Goal: Information Seeking & Learning: Learn about a topic

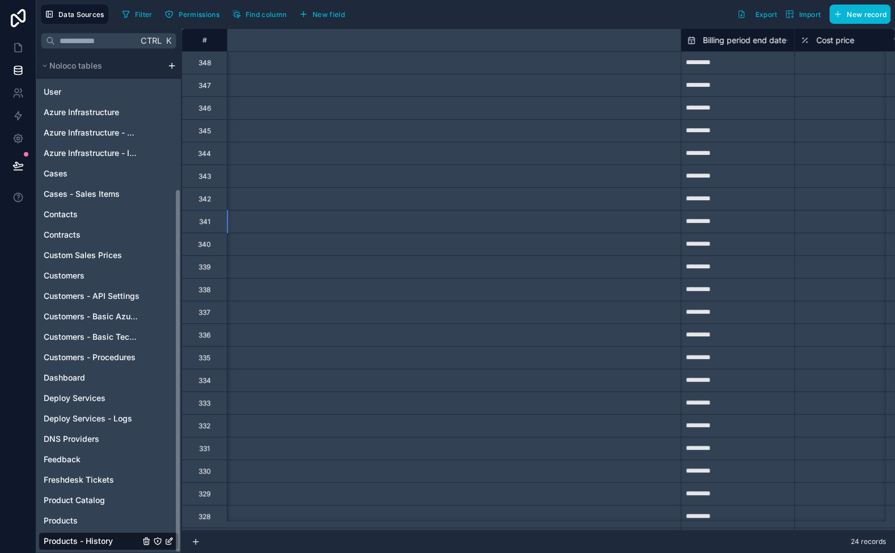
scroll to position [0, 703]
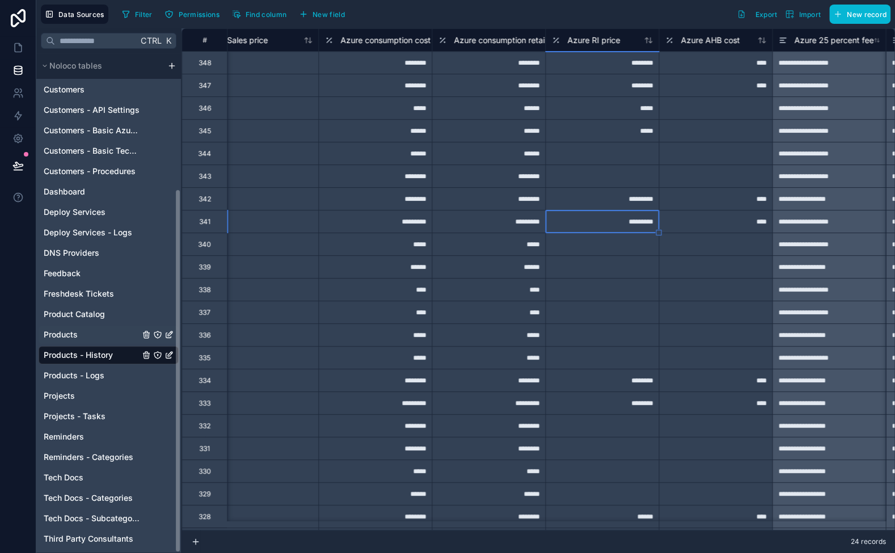
click at [59, 336] on span "Products" at bounding box center [61, 334] width 34 height 11
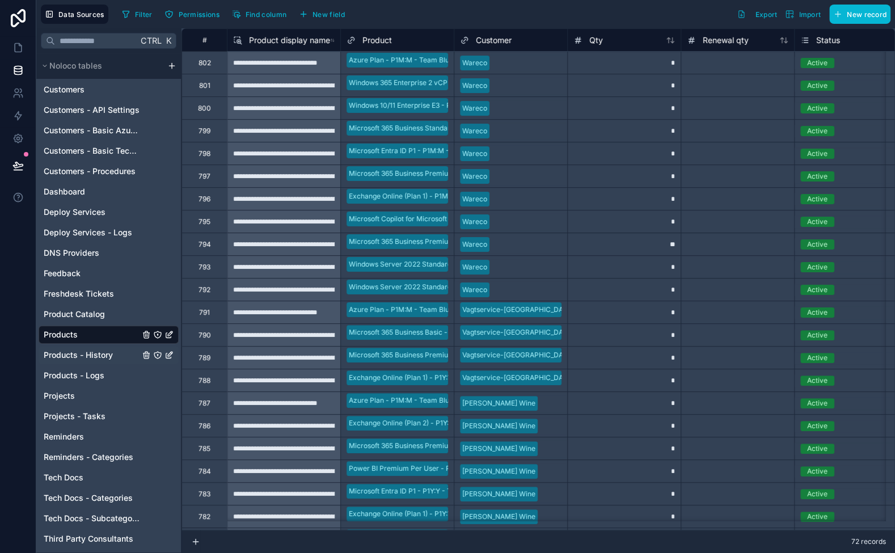
click at [106, 354] on span "Products - History" at bounding box center [78, 355] width 69 height 11
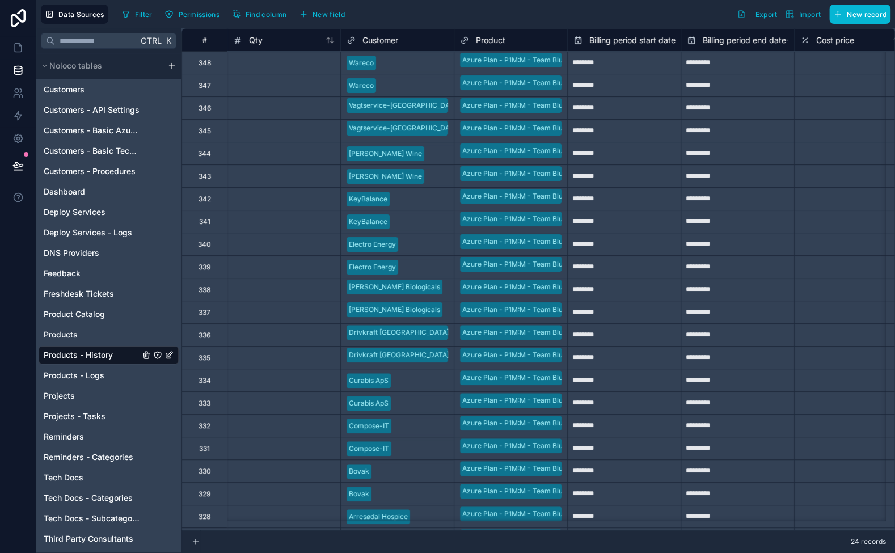
click at [628, 222] on input "********" at bounding box center [624, 222] width 113 height 18
select select "****"
select select "*"
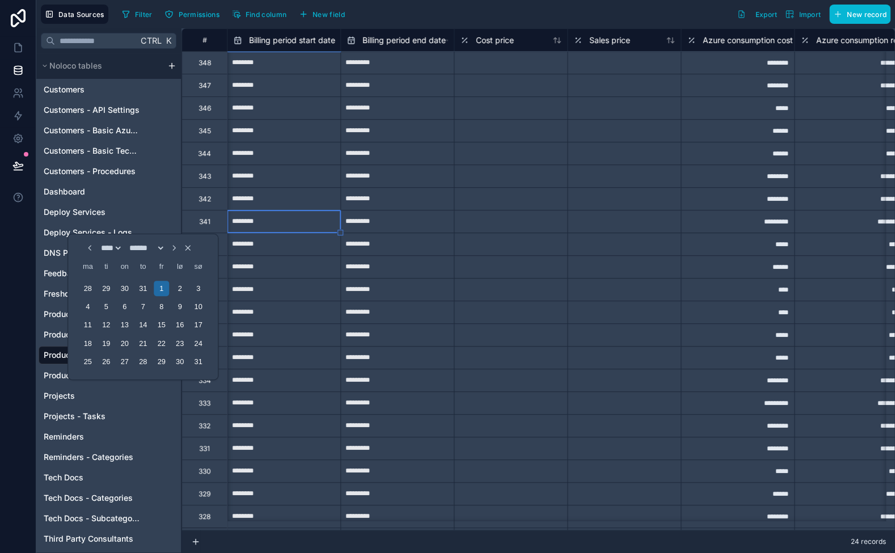
scroll to position [0, 681]
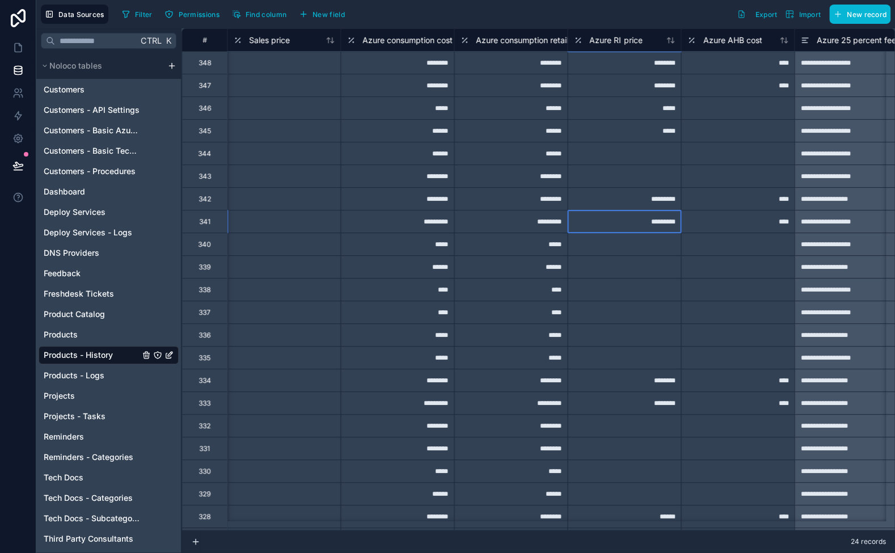
click at [591, 222] on div "*********" at bounding box center [623, 221] width 113 height 23
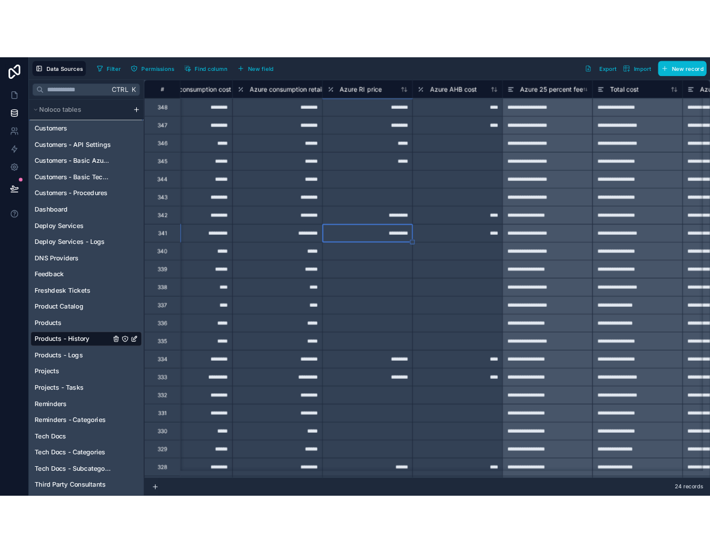
scroll to position [0, 851]
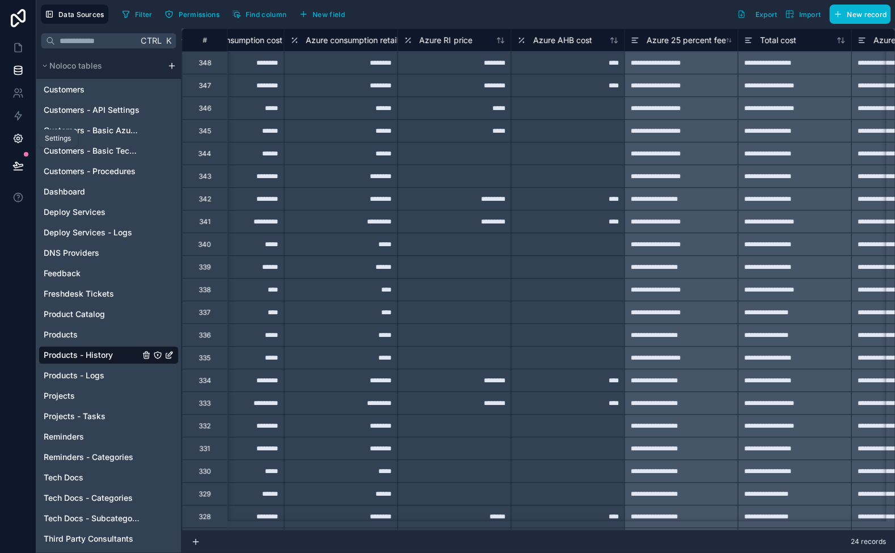
click at [19, 138] on icon at bounding box center [17, 138] width 3 height 3
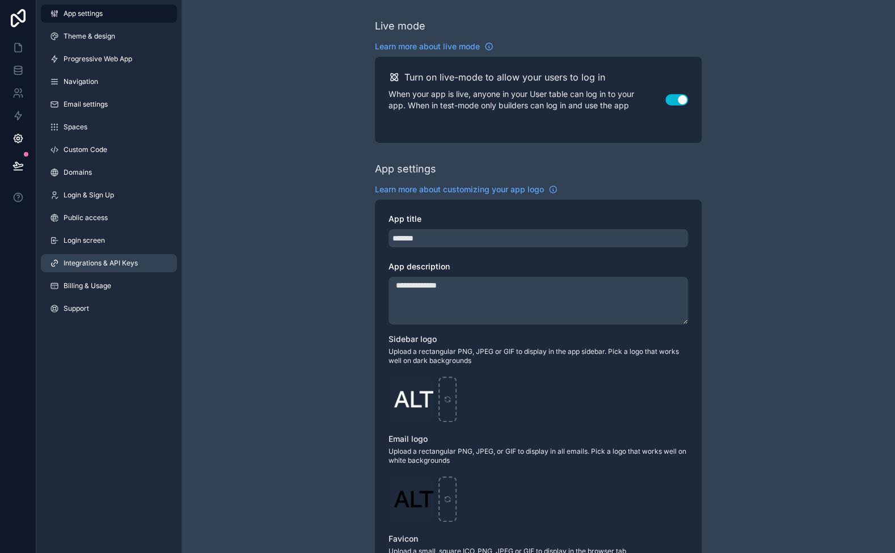
click at [102, 263] on span "Integrations & API Keys" at bounding box center [101, 263] width 74 height 9
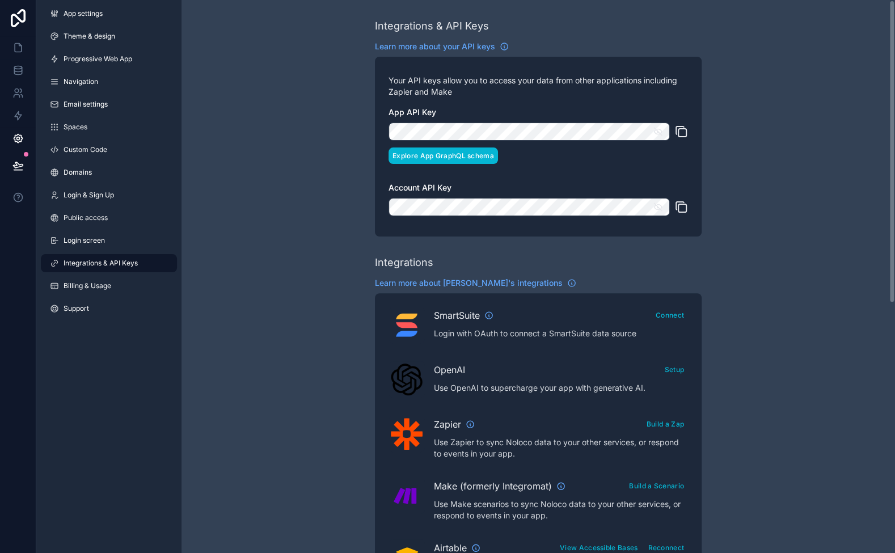
click at [440, 155] on button "Explore App GraphQL schema" at bounding box center [444, 156] width 110 height 16
click at [19, 68] on icon at bounding box center [17, 70] width 11 height 11
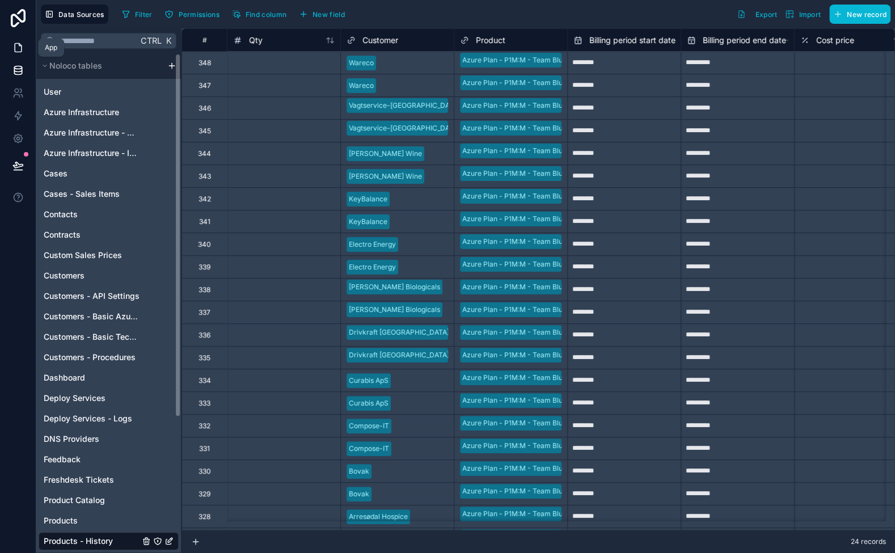
click at [21, 43] on icon at bounding box center [17, 47] width 11 height 11
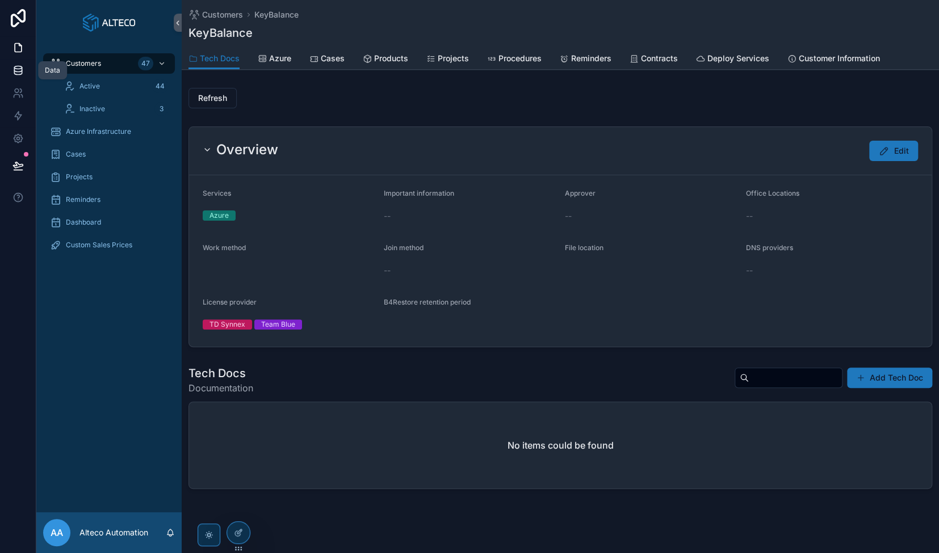
click at [18, 72] on icon at bounding box center [17, 70] width 7 height 5
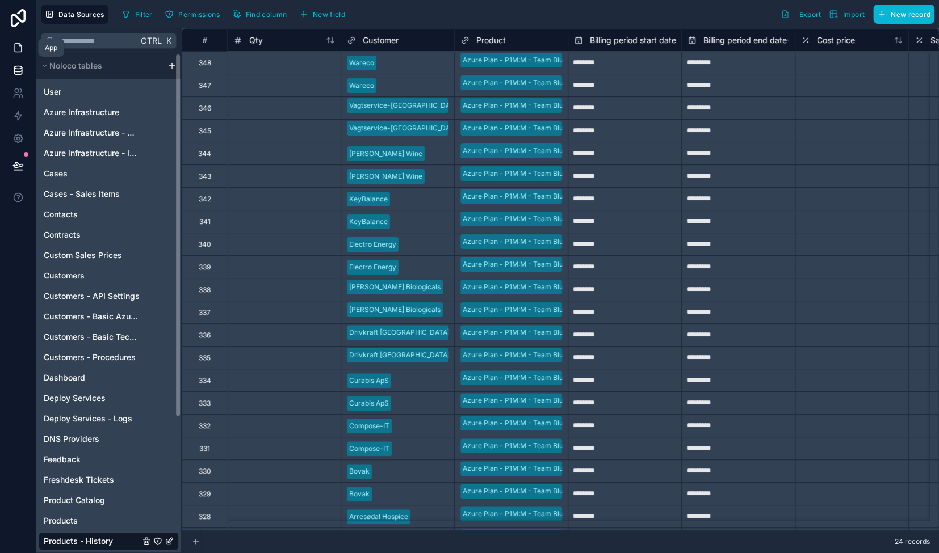
click at [15, 48] on icon at bounding box center [18, 48] width 7 height 9
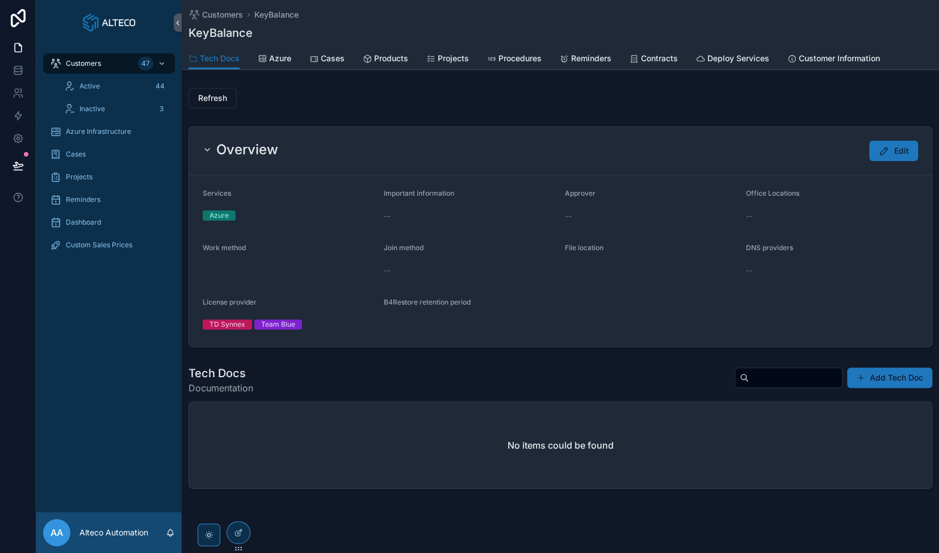
click at [295, 57] on div "Tech Docs Azure Cases Products Projects Procedures Reminders Contracts Deploy S…" at bounding box center [559, 59] width 743 height 22
click at [284, 58] on span "Azure" at bounding box center [280, 58] width 22 height 11
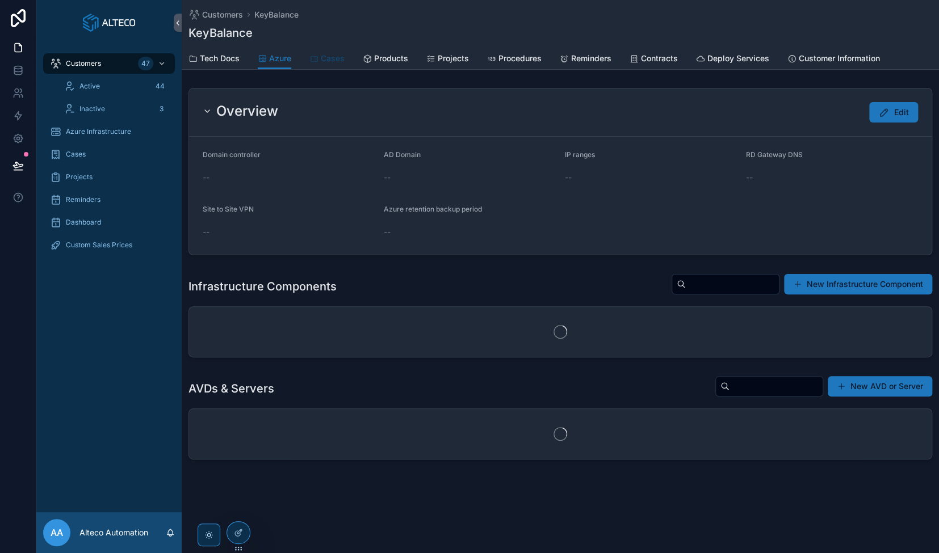
drag, startPoint x: 327, startPoint y: 57, endPoint x: 350, endPoint y: 57, distance: 22.1
click at [328, 57] on span "Cases" at bounding box center [333, 58] width 24 height 11
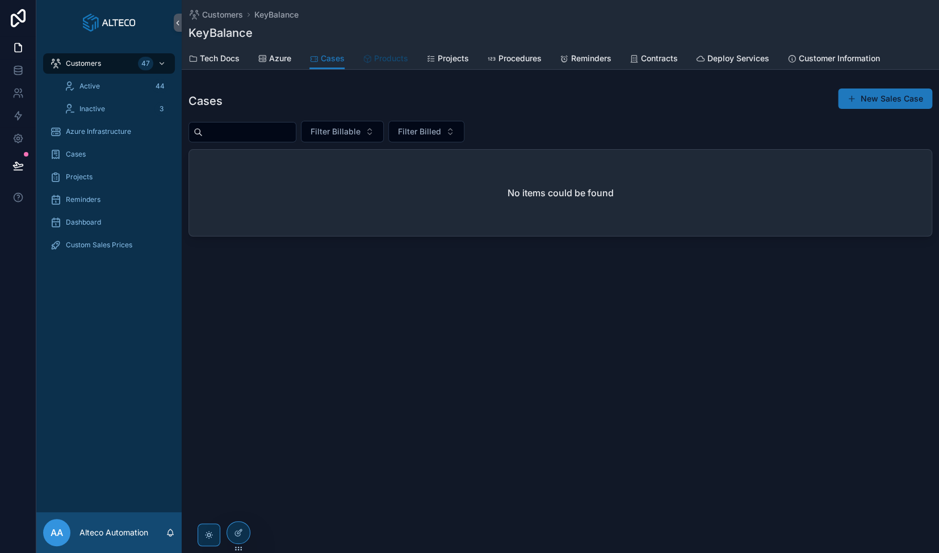
click at [380, 57] on span "Products" at bounding box center [391, 58] width 34 height 11
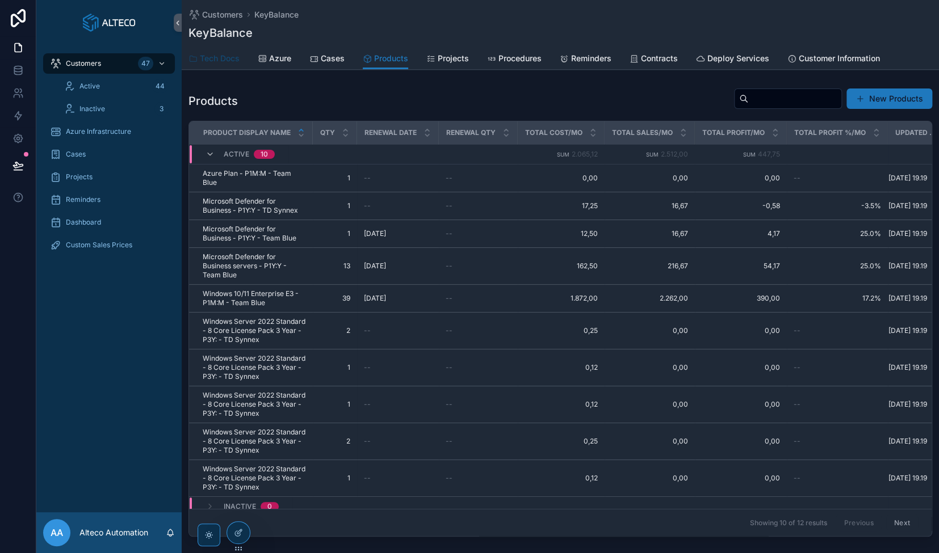
click at [221, 53] on span "Tech Docs" at bounding box center [220, 58] width 40 height 11
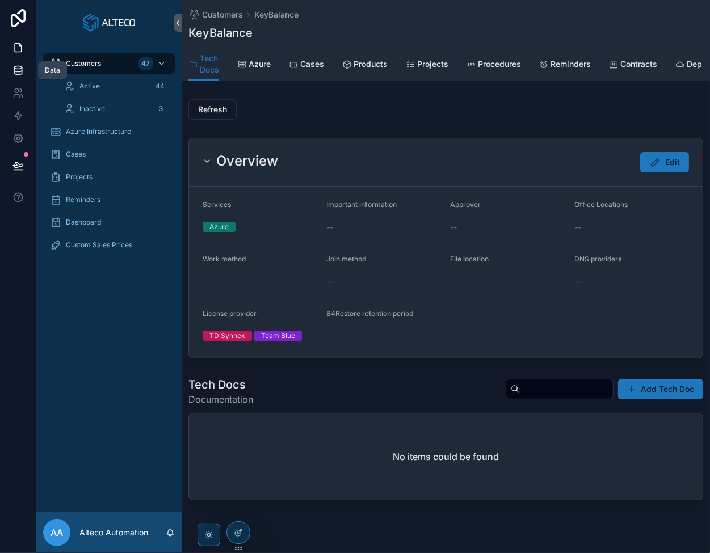
click at [18, 69] on icon at bounding box center [17, 67] width 7 height 3
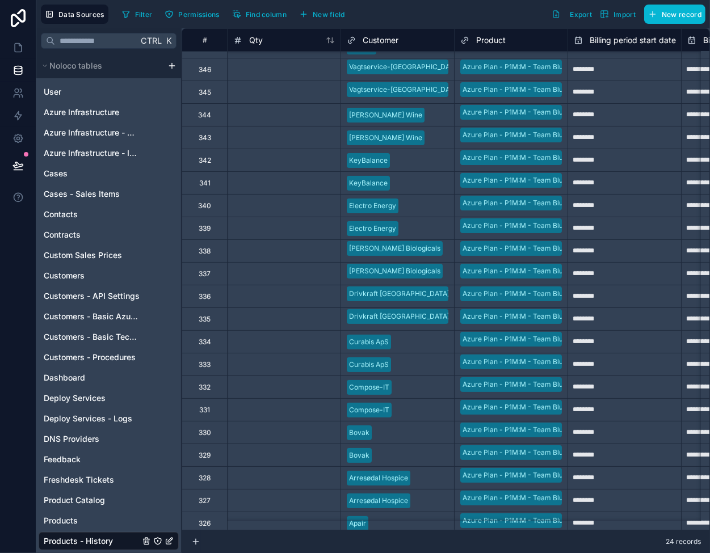
scroll to position [74, 0]
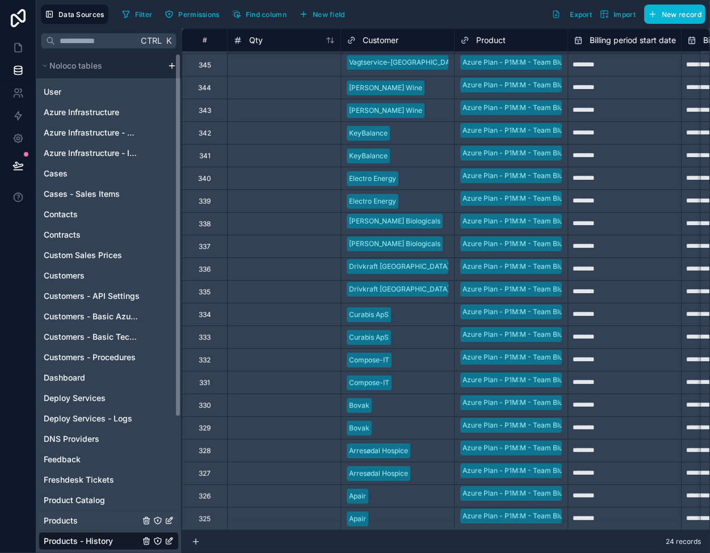
click at [66, 522] on span "Products" at bounding box center [61, 520] width 34 height 11
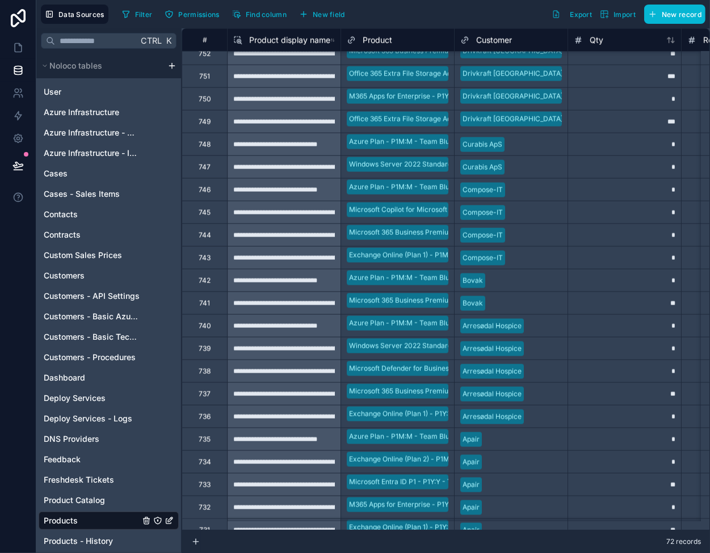
scroll to position [1164, 0]
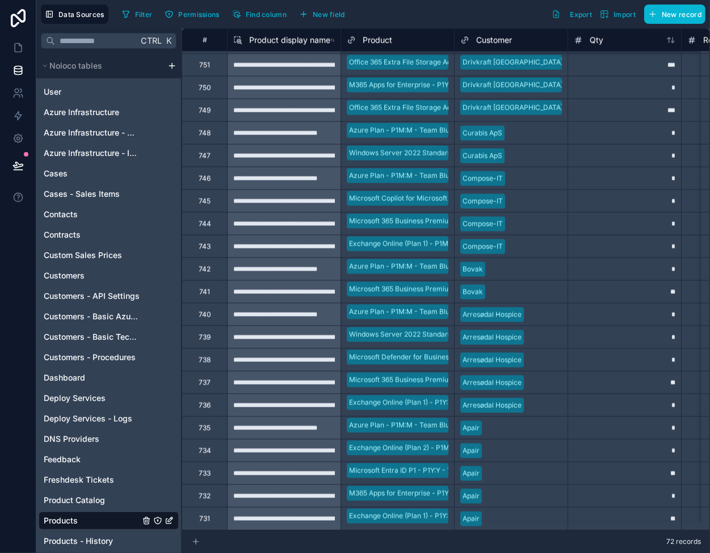
click at [191, 544] on div "72 records" at bounding box center [446, 542] width 528 height 23
click at [197, 541] on icon at bounding box center [195, 541] width 9 height 9
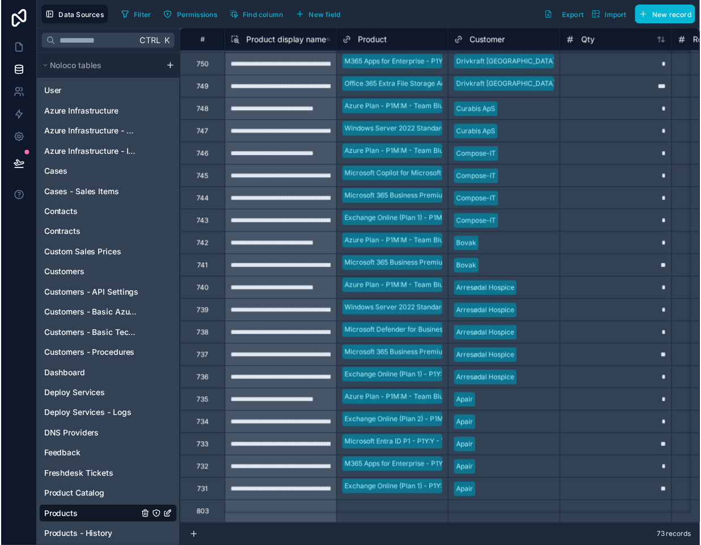
scroll to position [1187, 0]
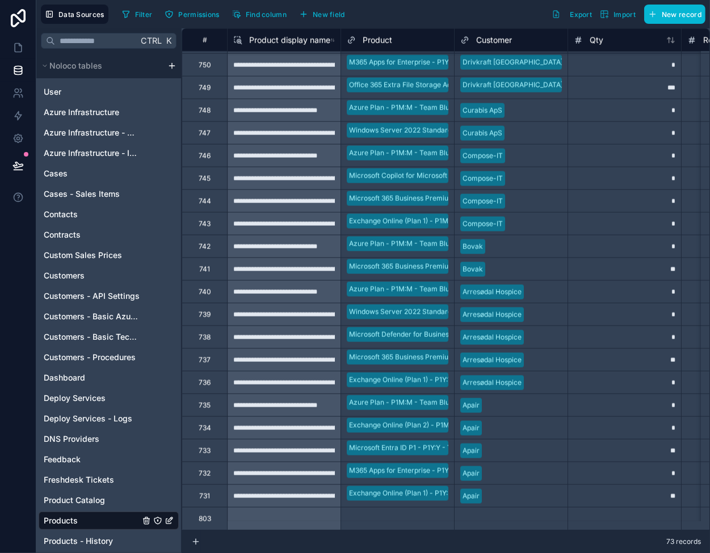
click at [272, 508] on div at bounding box center [283, 518] width 113 height 23
click at [399, 515] on div "Select a Product" at bounding box center [373, 519] width 53 height 9
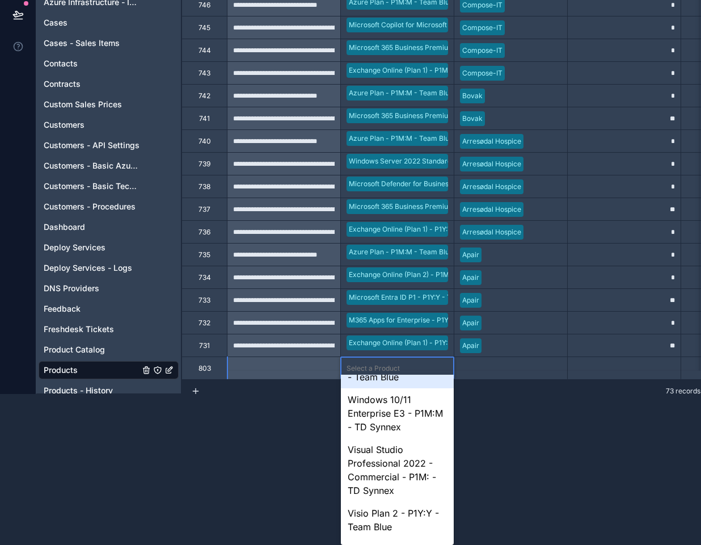
scroll to position [511, 0]
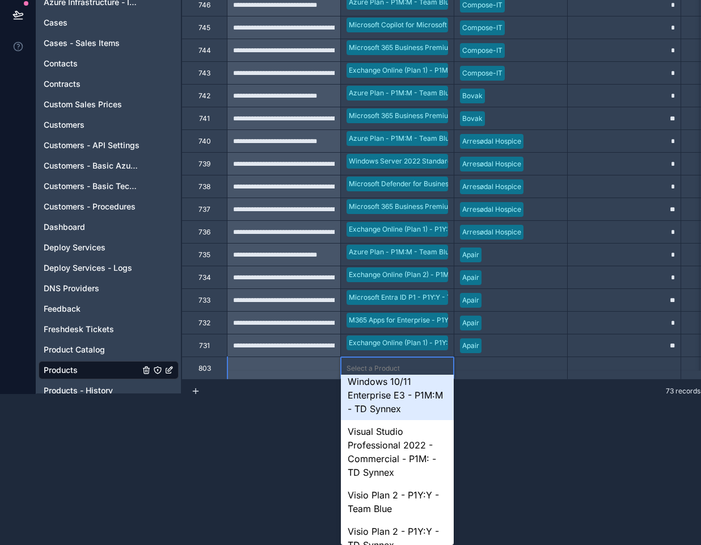
click at [388, 420] on div "Windows 10/11 Enterprise E3 - P1M:M - TD Synnex" at bounding box center [397, 395] width 113 height 50
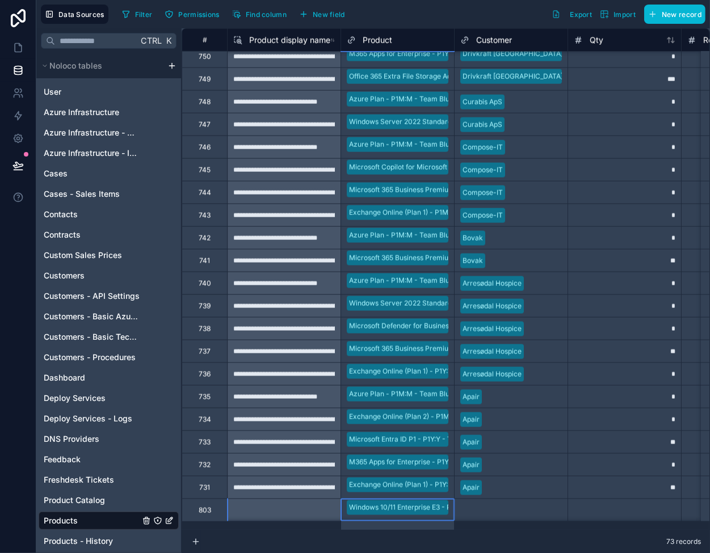
scroll to position [1187, 0]
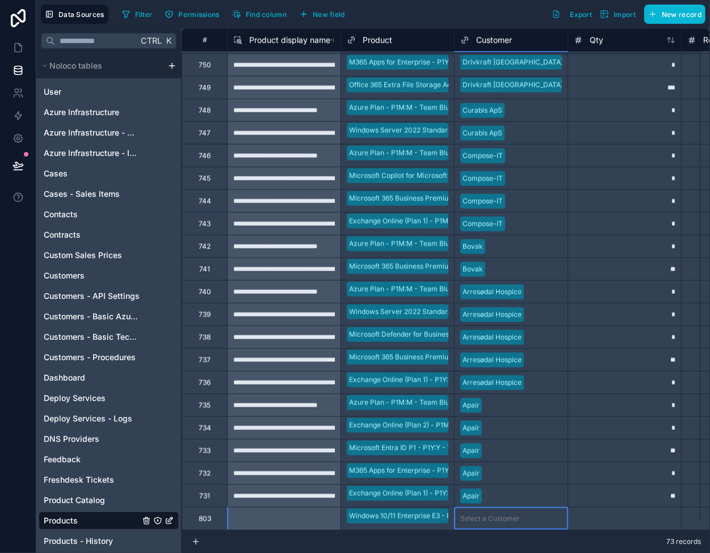
click at [477, 515] on div "Select a Customer" at bounding box center [490, 519] width 60 height 9
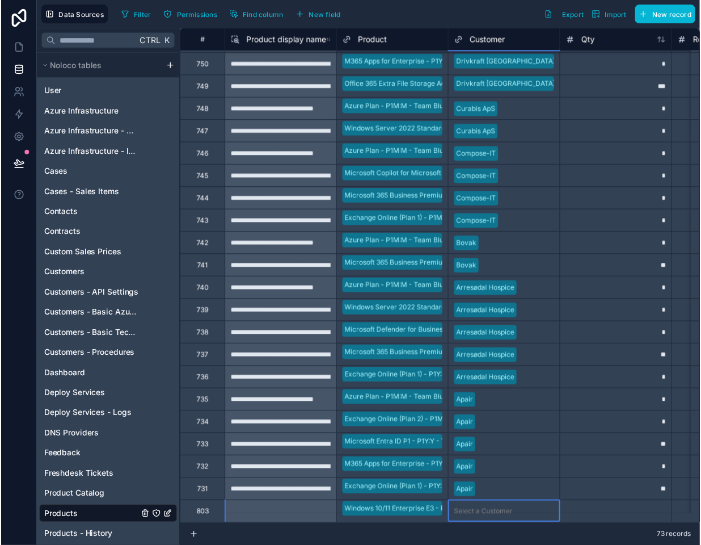
scroll to position [1187, 0]
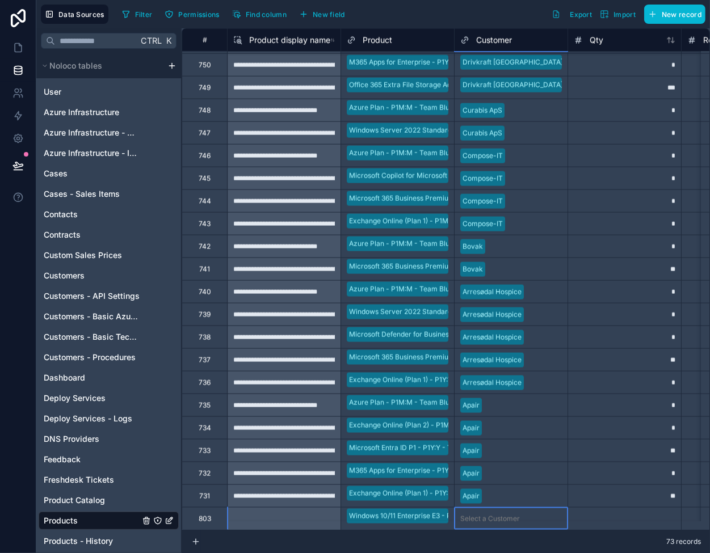
click at [477, 515] on div "Select a Customer" at bounding box center [490, 519] width 60 height 9
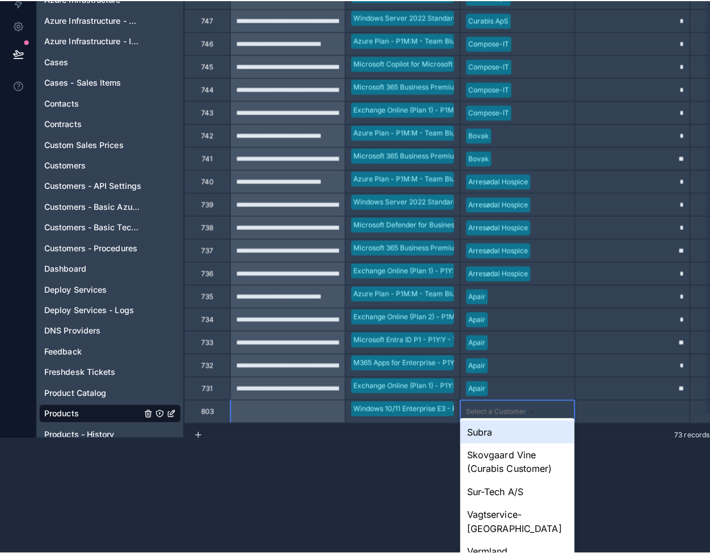
scroll to position [0, 0]
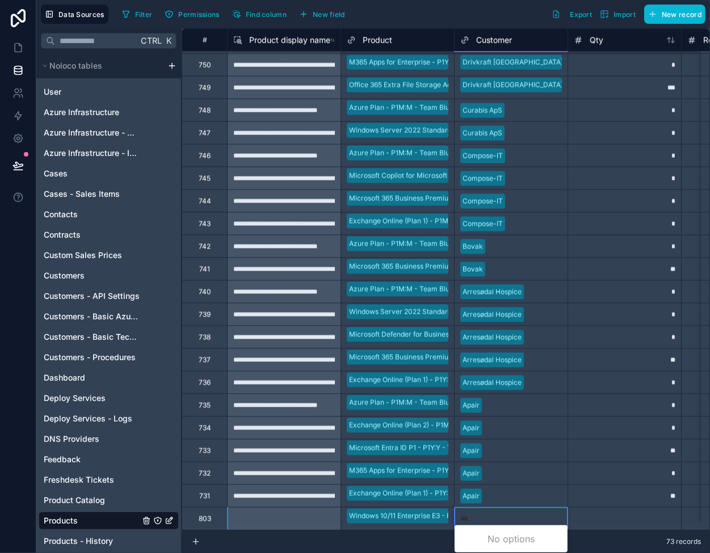
type input "****"
click at [499, 537] on div "Arresødal Hospice" at bounding box center [511, 539] width 113 height 23
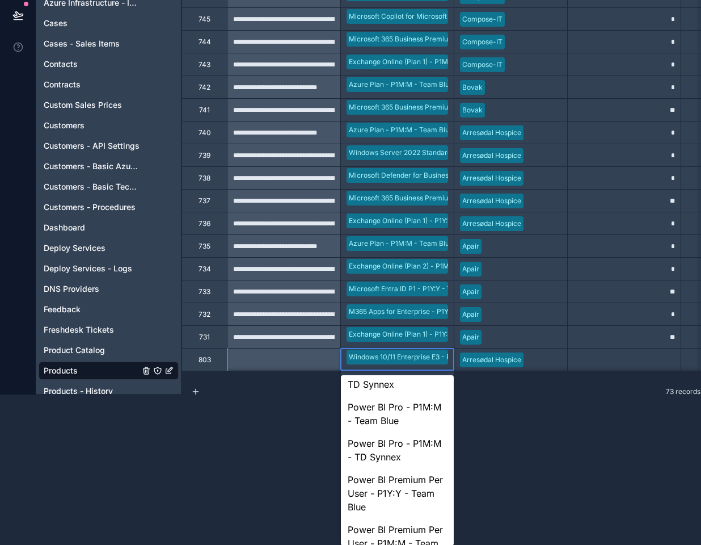
scroll to position [1397, 0]
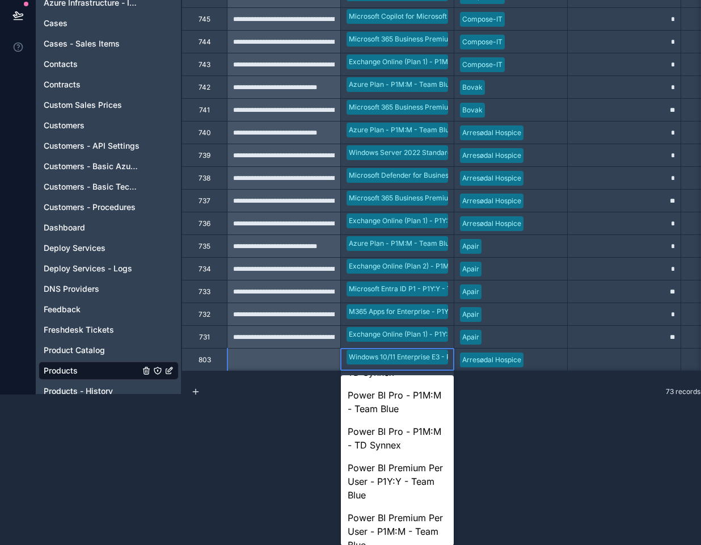
click at [390, 347] on div "Power BI Pro - P1Y:Y - Team Blue" at bounding box center [397, 329] width 113 height 36
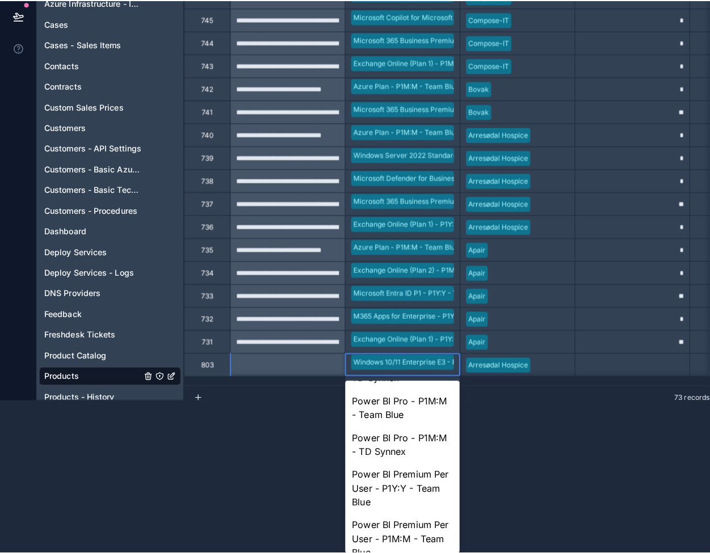
scroll to position [0, 0]
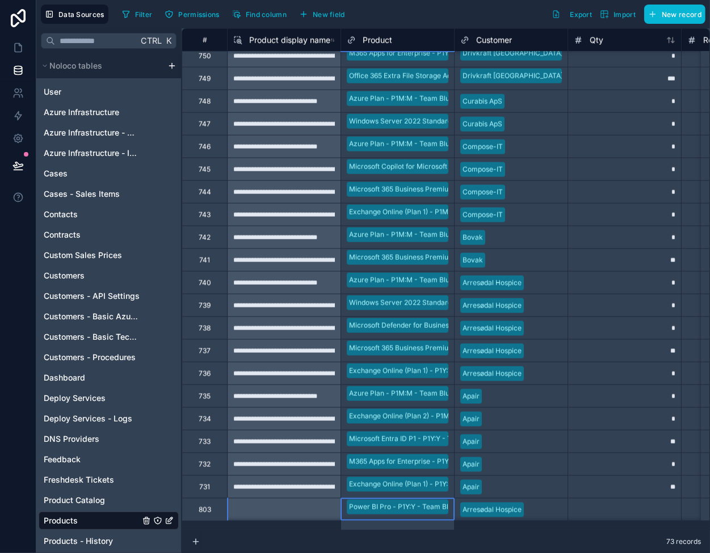
click at [642, 508] on div at bounding box center [623, 509] width 113 height 23
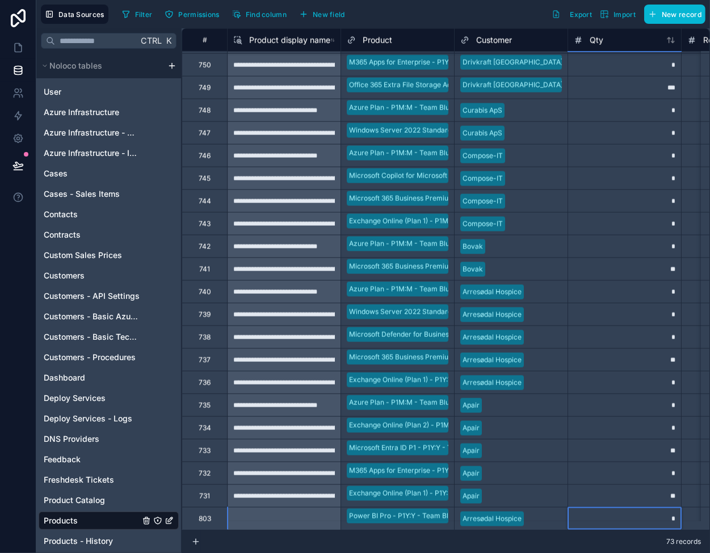
type input "**"
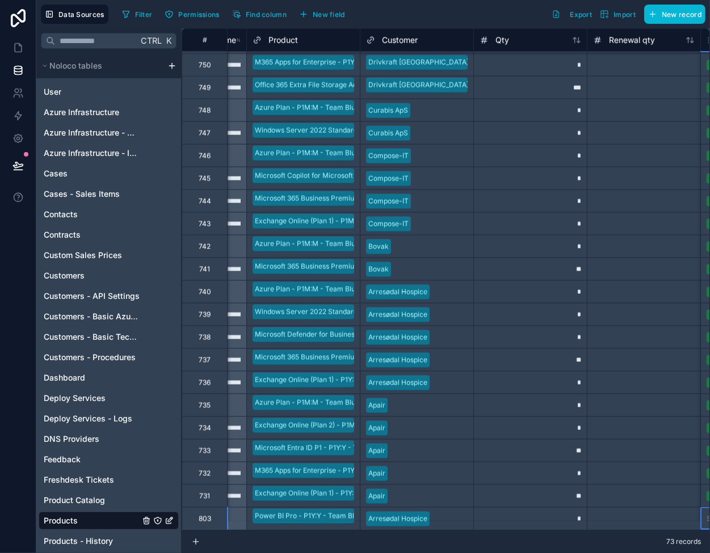
scroll to position [1187, 208]
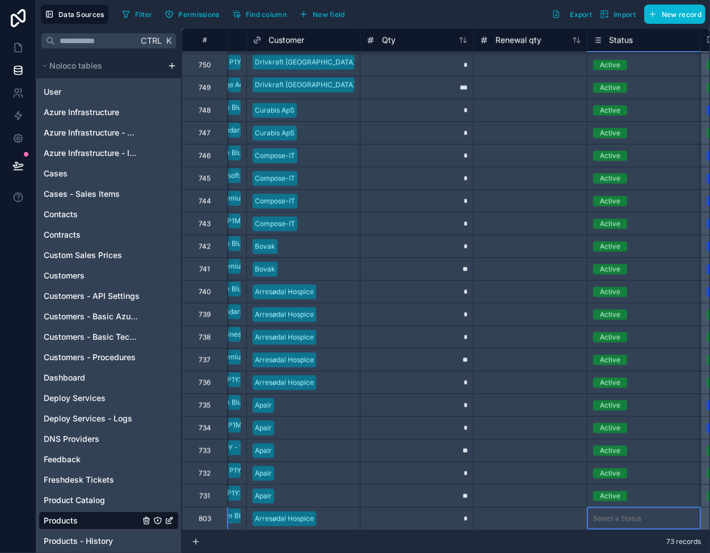
click at [633, 517] on body "**********" at bounding box center [355, 276] width 710 height 553
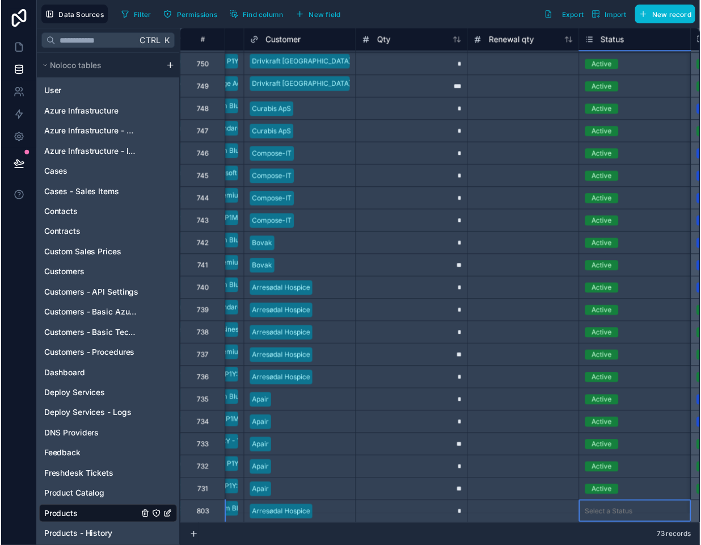
scroll to position [27, 0]
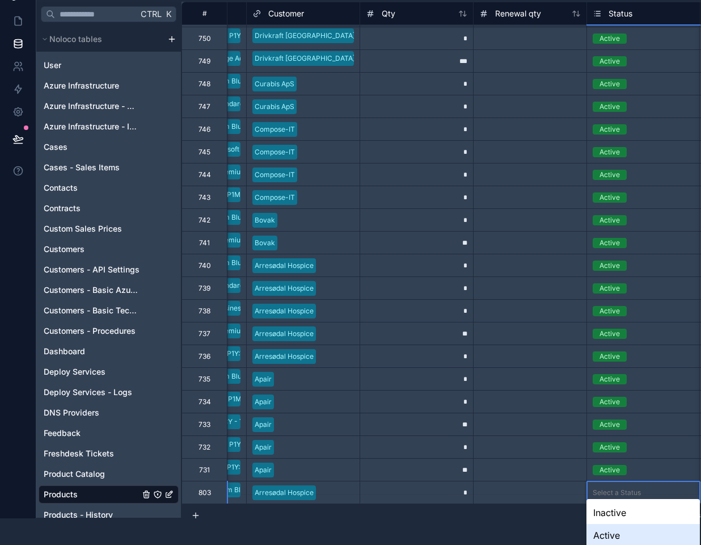
click at [620, 532] on div "Active" at bounding box center [643, 535] width 113 height 23
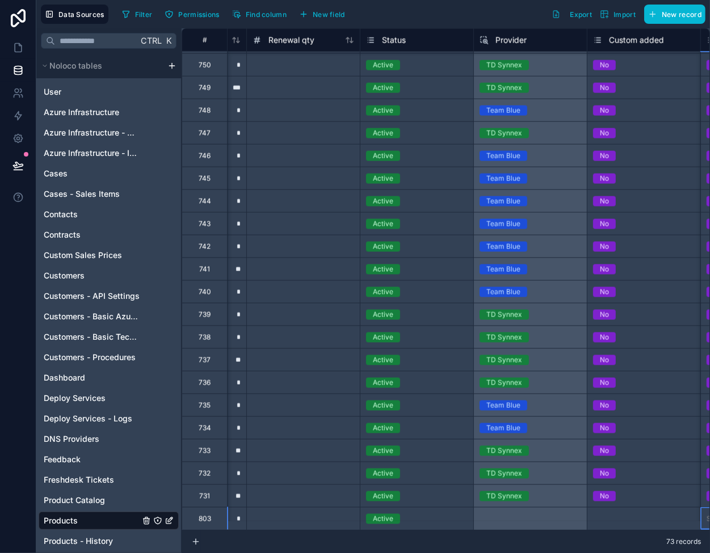
scroll to position [1187, 548]
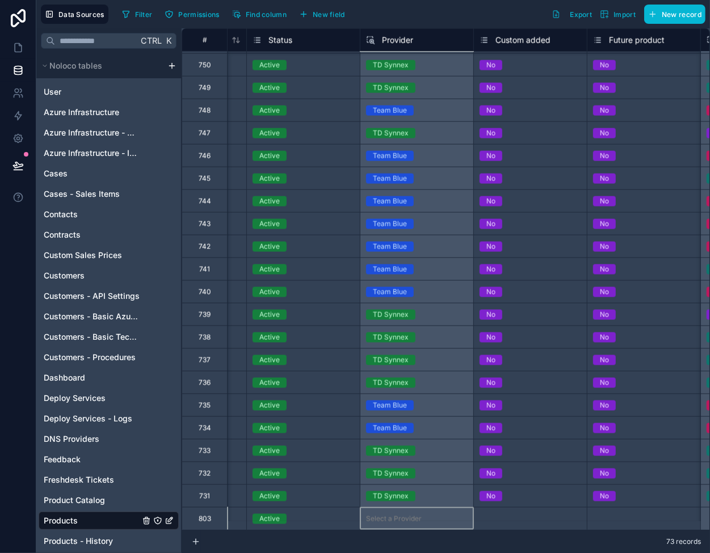
click at [522, 515] on div "Select a Custom added" at bounding box center [517, 519] width 74 height 9
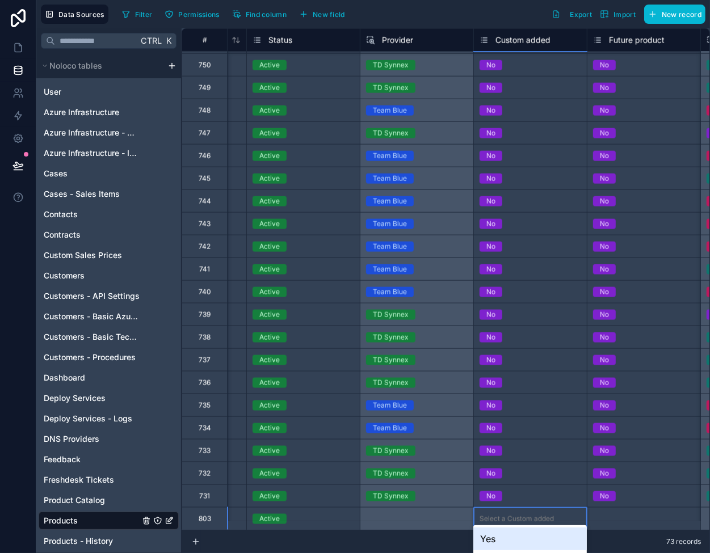
click at [522, 509] on body "Data Sources Filter Permissions Find column New field Export Import New record …" at bounding box center [355, 276] width 710 height 553
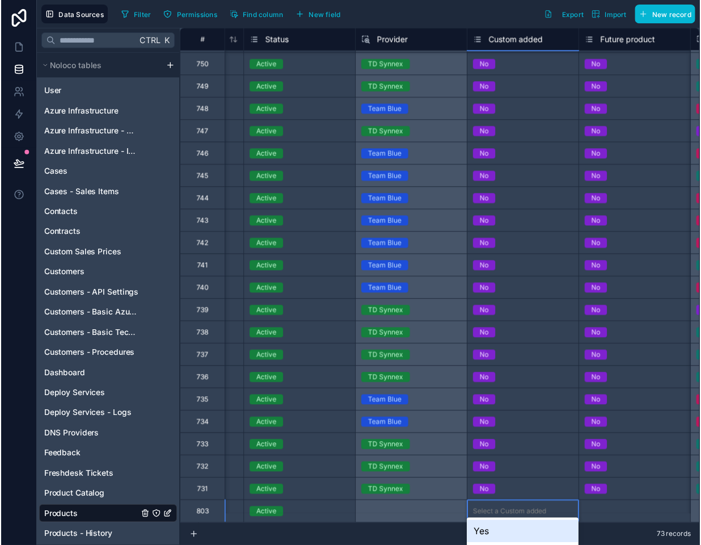
scroll to position [27, 0]
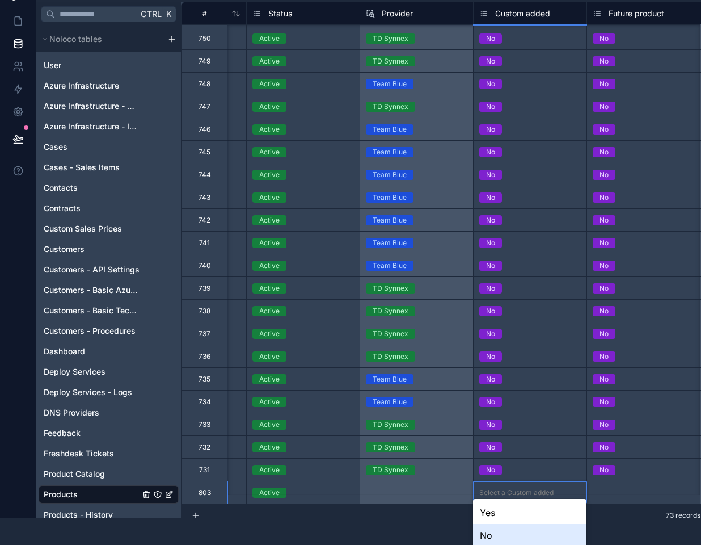
drag, startPoint x: 565, startPoint y: 539, endPoint x: 608, endPoint y: 499, distance: 58.6
click at [565, 539] on div "No" at bounding box center [529, 535] width 113 height 23
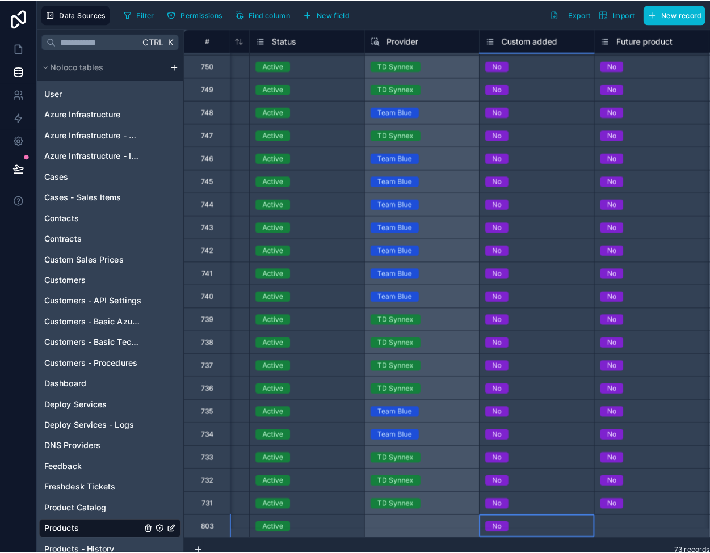
scroll to position [0, 0]
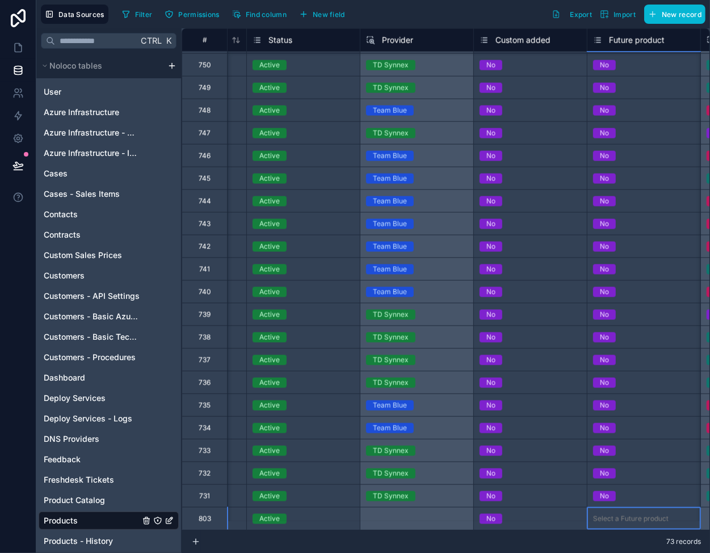
click at [608, 515] on div "Select a Future product" at bounding box center [630, 519] width 75 height 9
click at [608, 510] on body "Data Sources Filter Permissions Find column New field Export Import New record …" at bounding box center [355, 276] width 710 height 553
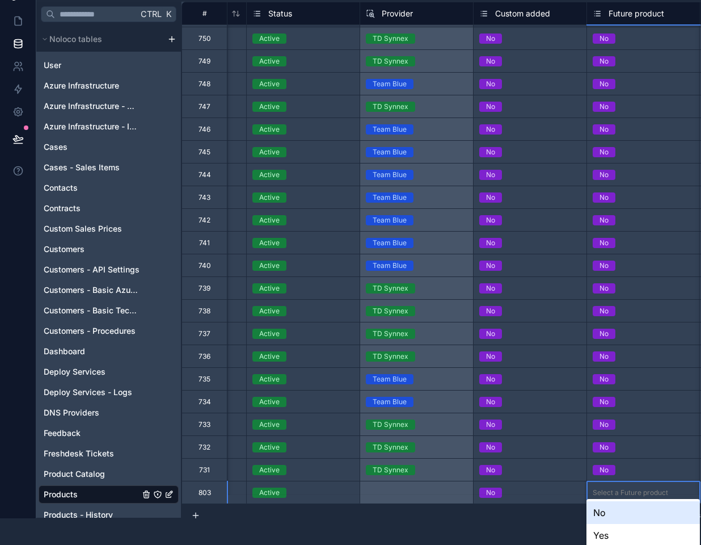
click at [613, 518] on div "No" at bounding box center [643, 512] width 113 height 23
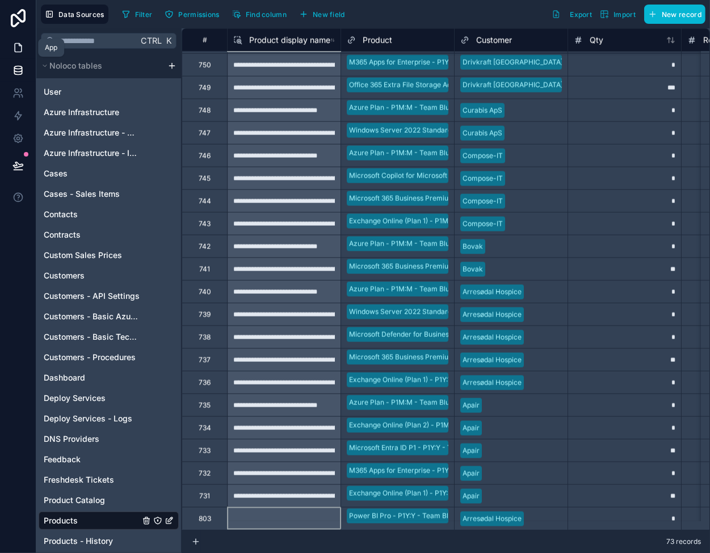
click at [16, 45] on icon at bounding box center [17, 47] width 11 height 11
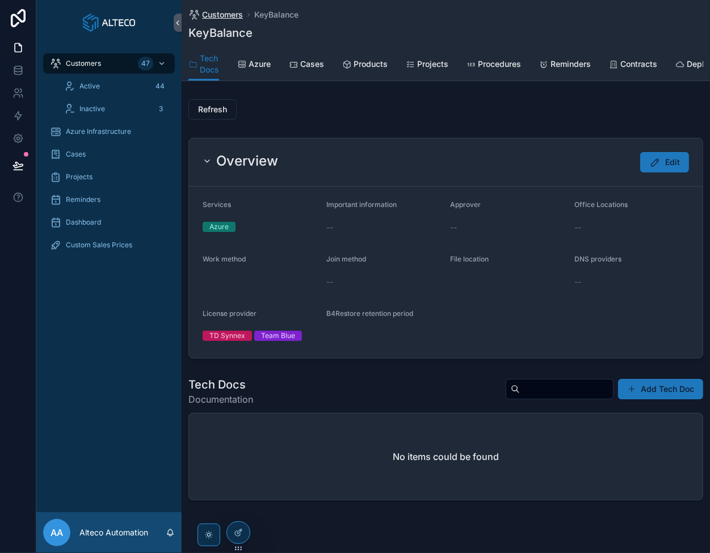
click at [226, 15] on span "Customers" at bounding box center [222, 14] width 41 height 11
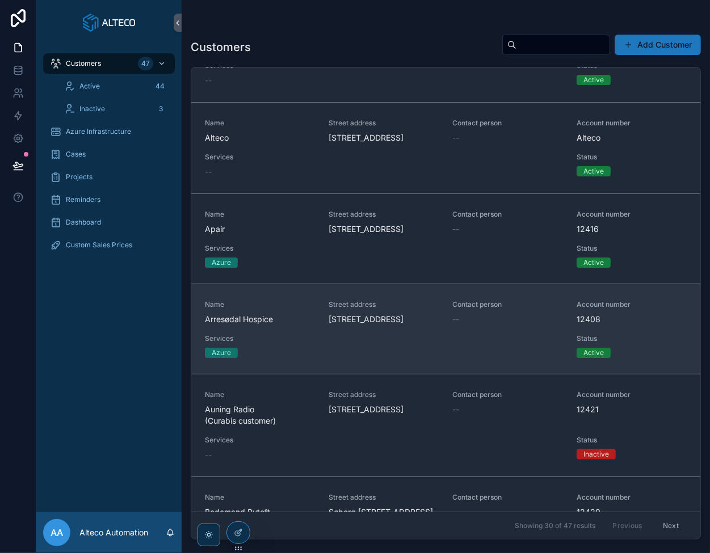
click at [261, 325] on span "Arresødal Hospice" at bounding box center [260, 319] width 110 height 11
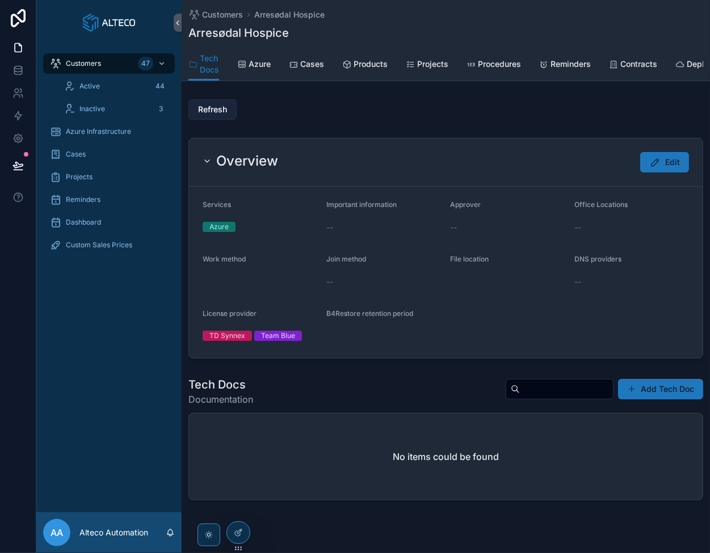
click at [213, 115] on span "Refresh" at bounding box center [212, 109] width 29 height 11
drag, startPoint x: 21, startPoint y: 68, endPoint x: 27, endPoint y: 81, distance: 14.0
click at [21, 68] on icon at bounding box center [17, 70] width 7 height 5
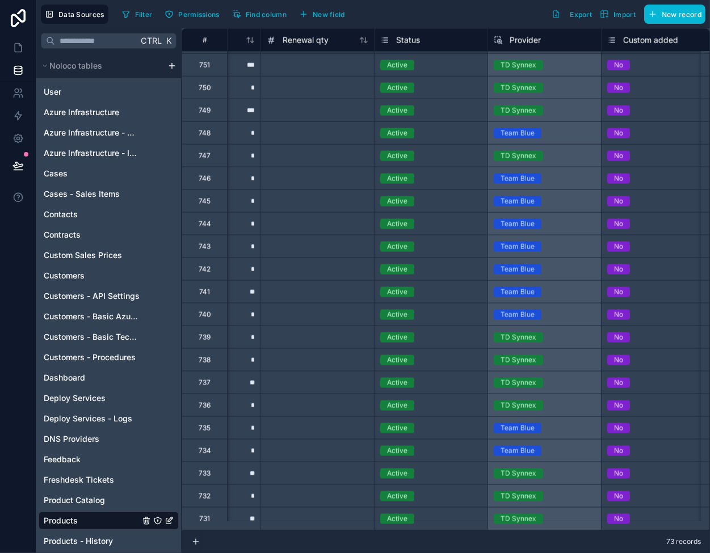
scroll to position [1187, 389]
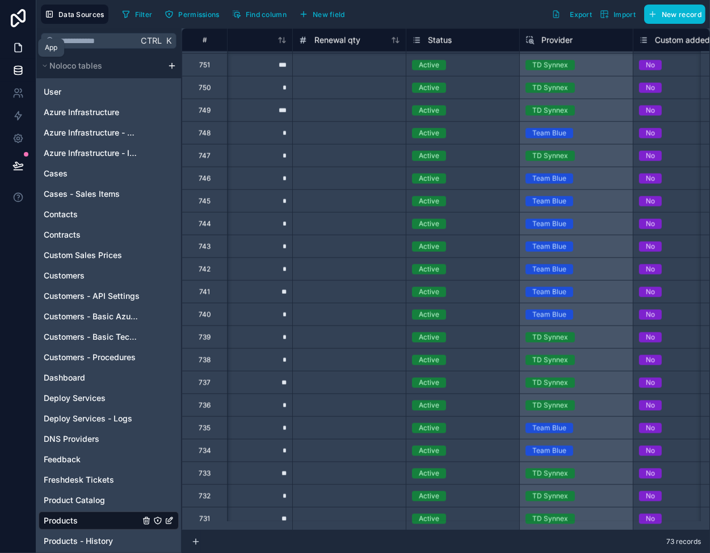
click at [10, 45] on link at bounding box center [18, 47] width 36 height 23
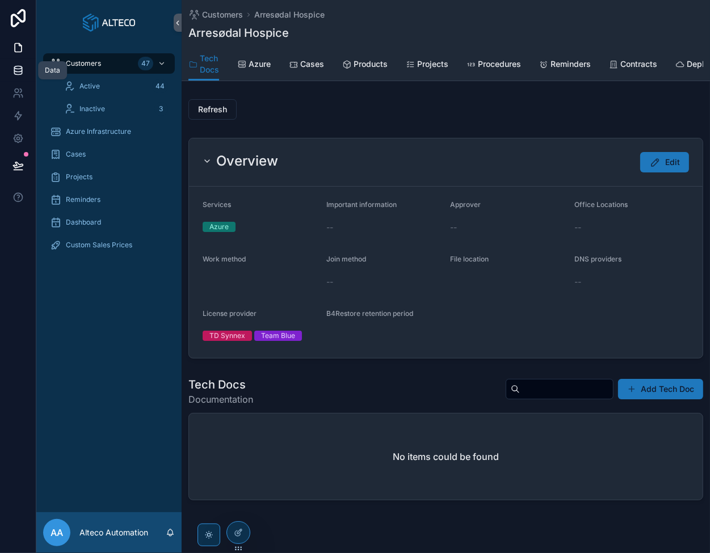
click at [19, 71] on icon at bounding box center [17, 70] width 11 height 11
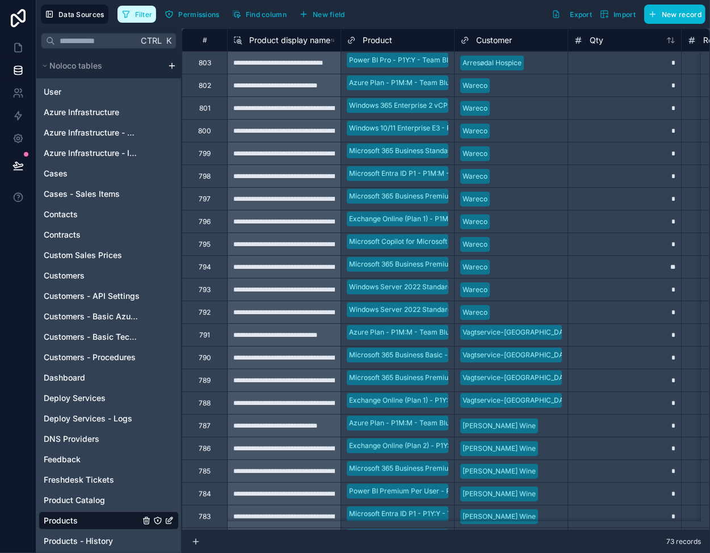
click at [129, 19] on button "Filter" at bounding box center [136, 14] width 39 height 17
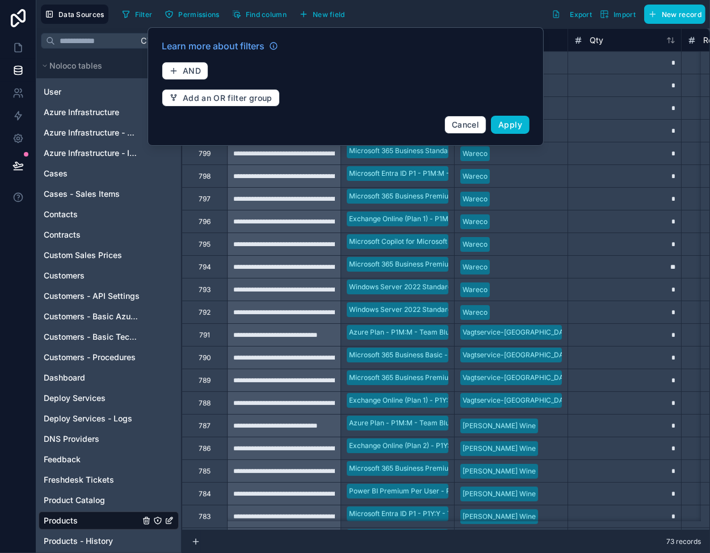
click at [208, 64] on div "Learn more about filters AND Add an OR filter group Cancel Apply" at bounding box center [345, 86] width 381 height 108
click at [204, 68] on button "AND" at bounding box center [185, 71] width 47 height 18
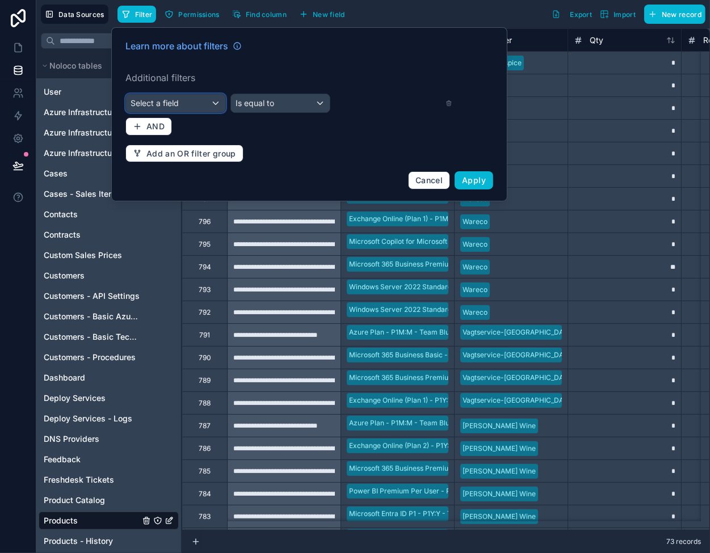
click at [207, 104] on div "Select a field" at bounding box center [175, 103] width 99 height 18
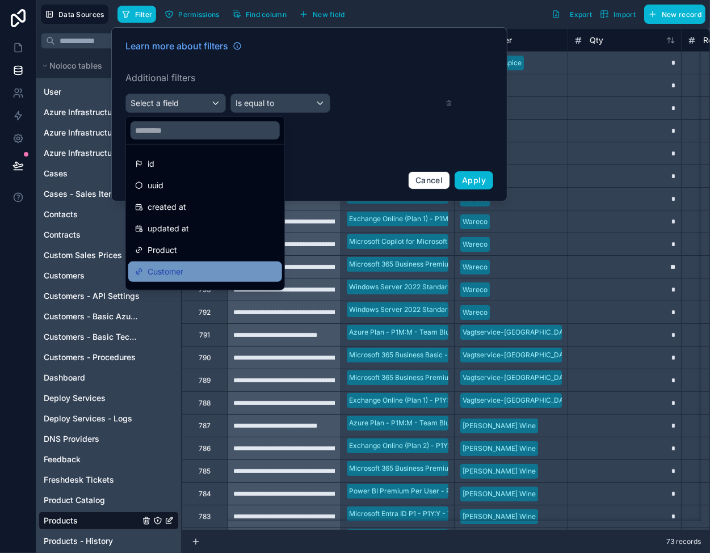
click at [190, 268] on div "Customer" at bounding box center [205, 272] width 140 height 14
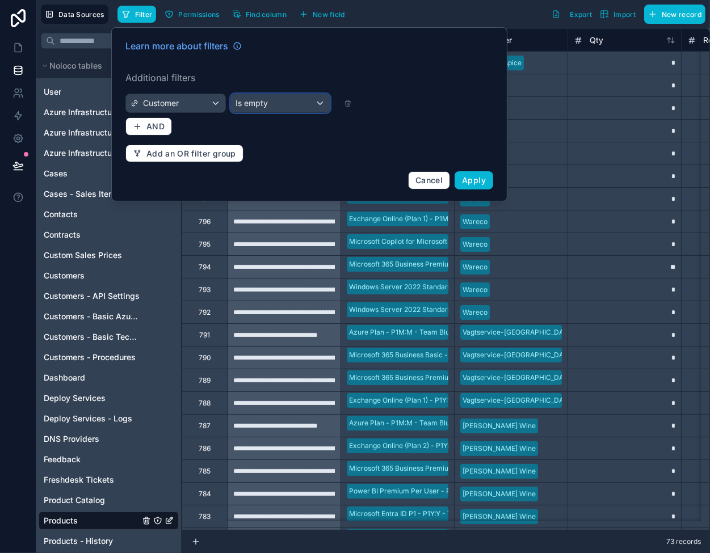
click at [257, 103] on span "Is empty" at bounding box center [252, 103] width 32 height 11
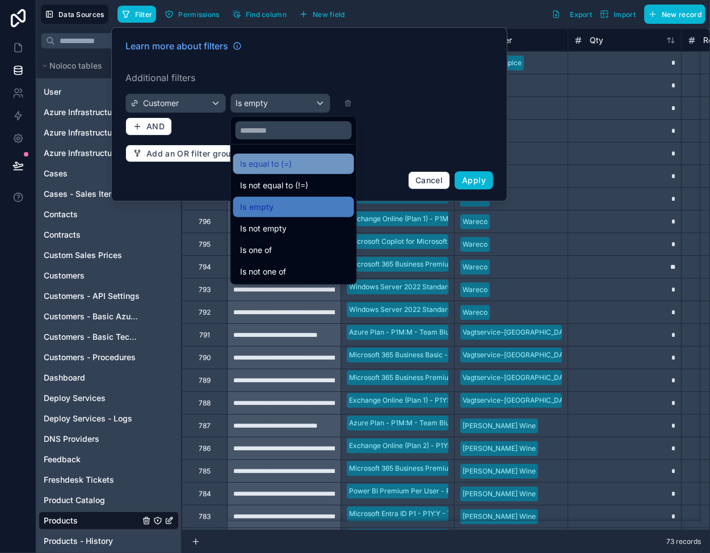
click at [281, 169] on span "Is equal to (=)" at bounding box center [266, 164] width 52 height 14
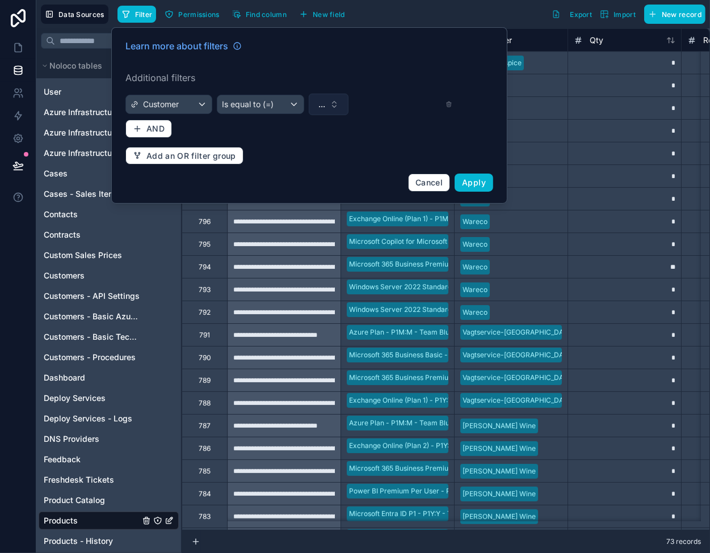
click at [322, 105] on span "..." at bounding box center [321, 104] width 7 height 11
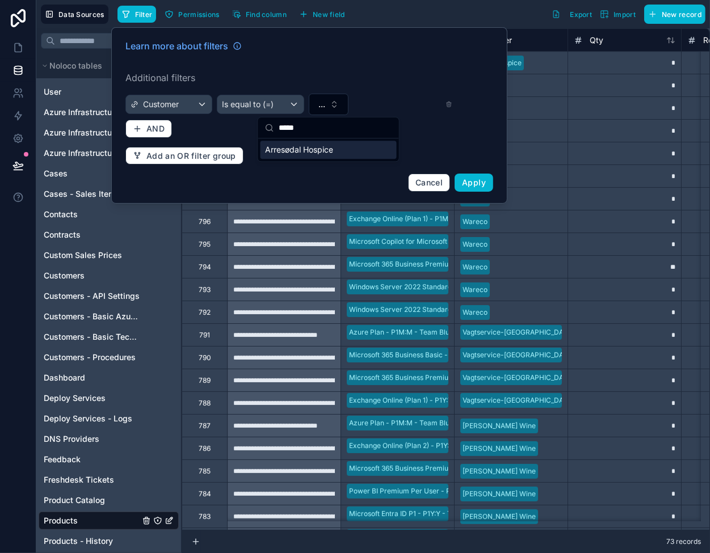
type input "*****"
click at [319, 149] on span "Arresødal Hospice" at bounding box center [299, 149] width 68 height 11
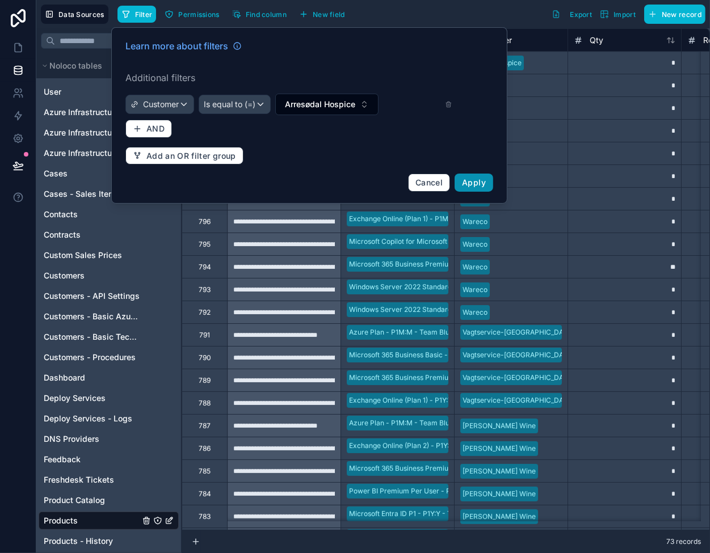
click at [465, 183] on span "Apply" at bounding box center [474, 183] width 24 height 10
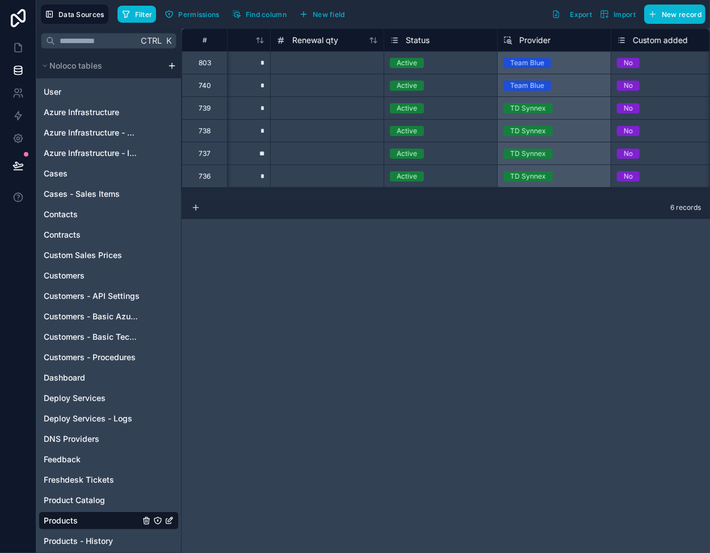
scroll to position [0, 454]
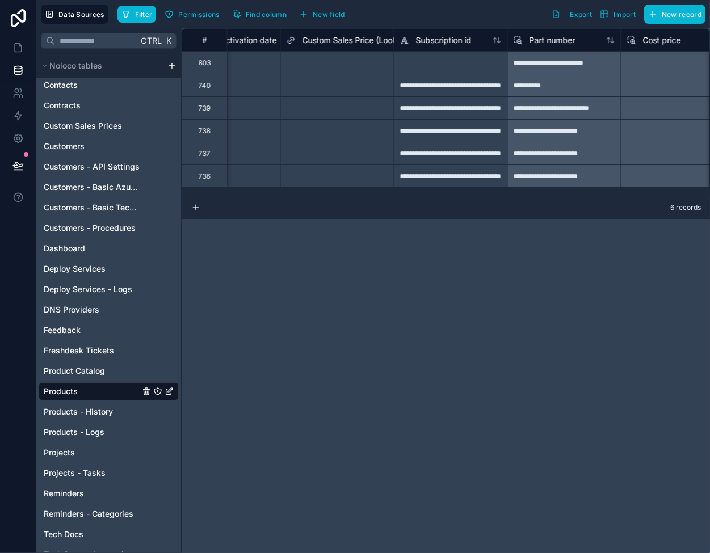
scroll to position [0, 1911]
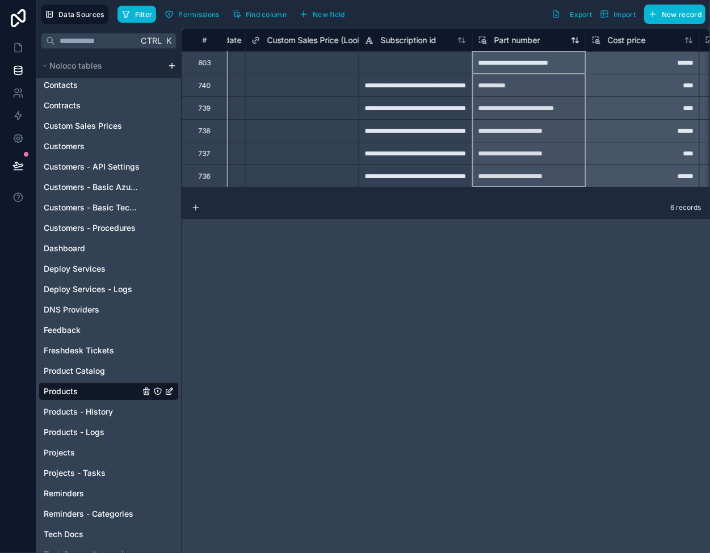
click at [510, 40] on span "Part number" at bounding box center [517, 40] width 46 height 11
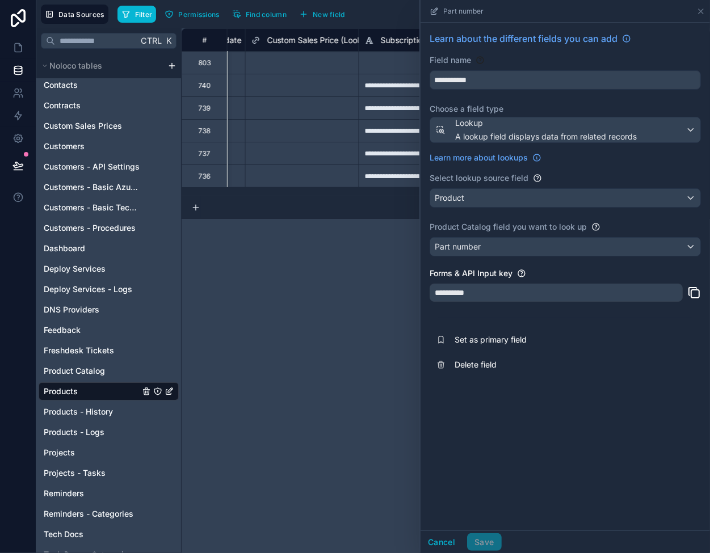
click at [700, 288] on icon at bounding box center [694, 293] width 14 height 14
click at [701, 8] on icon at bounding box center [700, 11] width 9 height 9
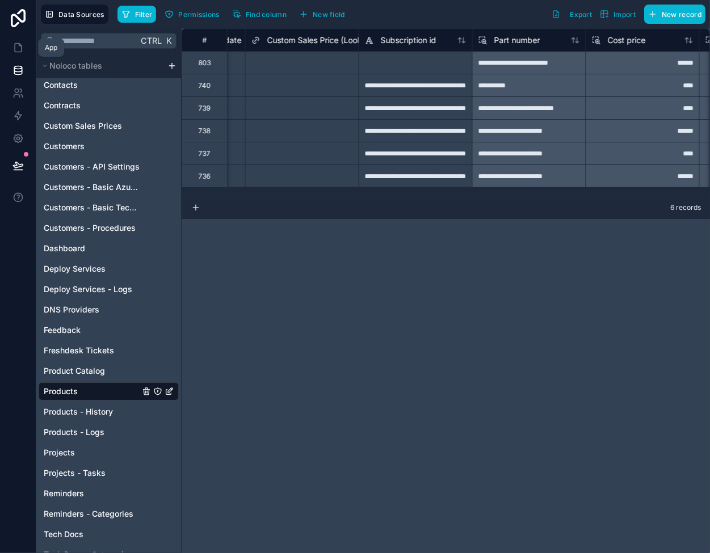
drag, startPoint x: 18, startPoint y: 43, endPoint x: 57, endPoint y: 53, distance: 40.3
click at [18, 44] on icon at bounding box center [18, 48] width 7 height 9
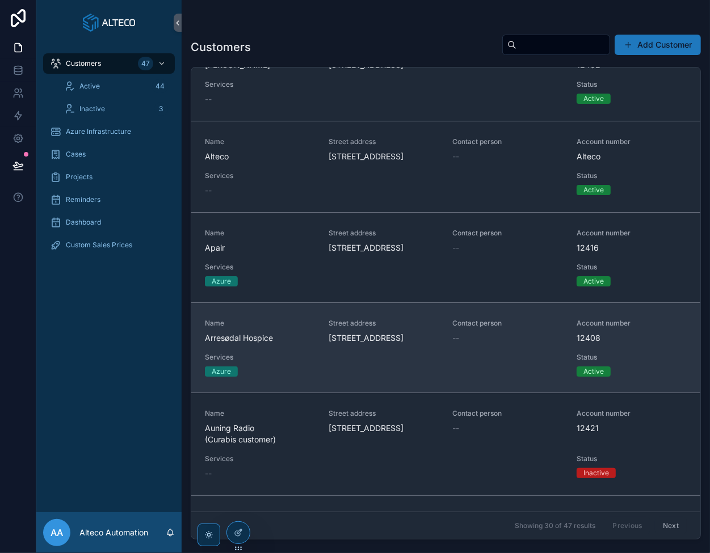
scroll to position [227, 0]
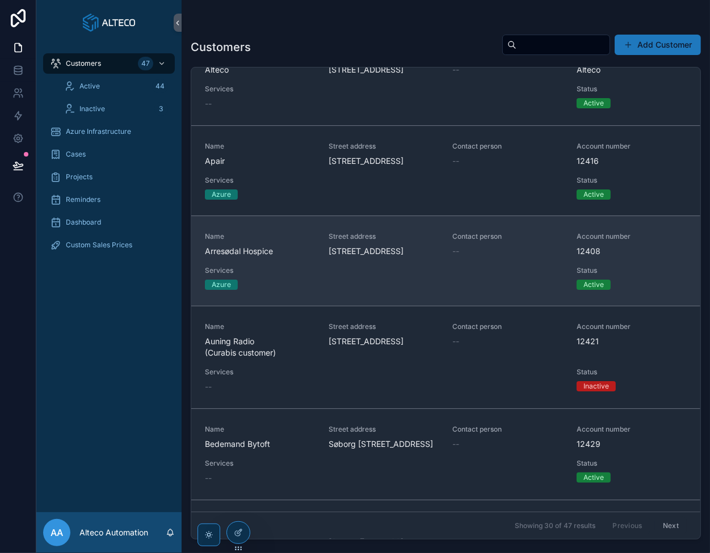
click at [275, 257] on div "Name Arresødal Hospice" at bounding box center [260, 244] width 110 height 25
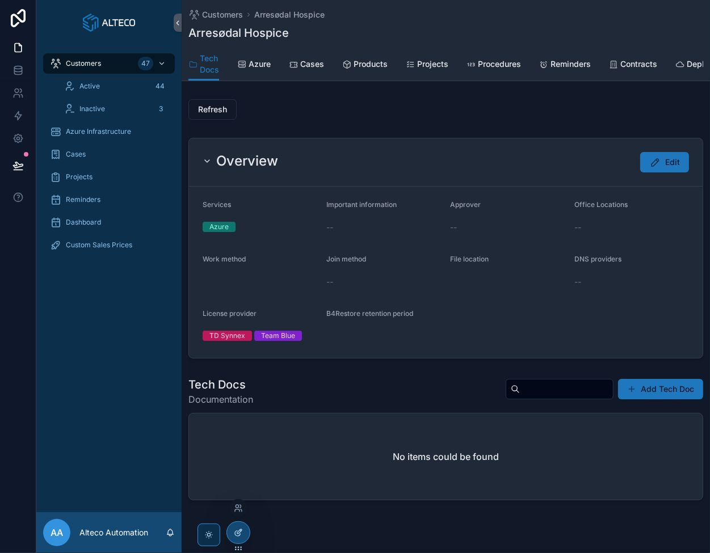
click at [232, 531] on div at bounding box center [238, 533] width 23 height 22
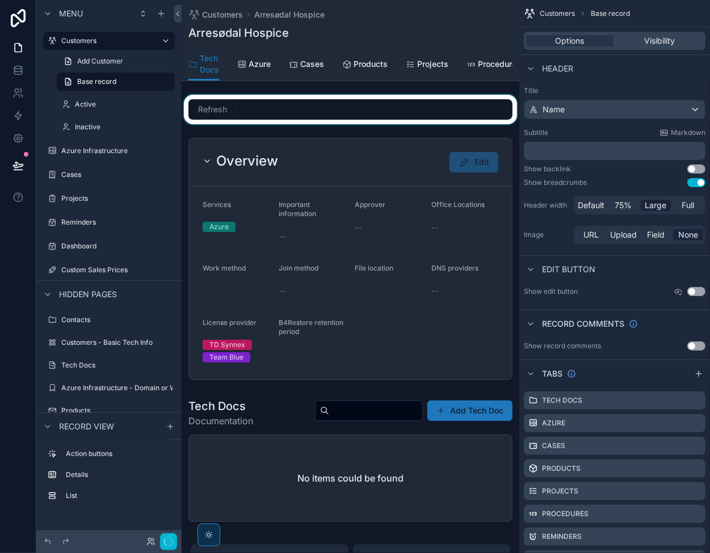
click at [198, 117] on div "scrollable content" at bounding box center [351, 110] width 338 height 30
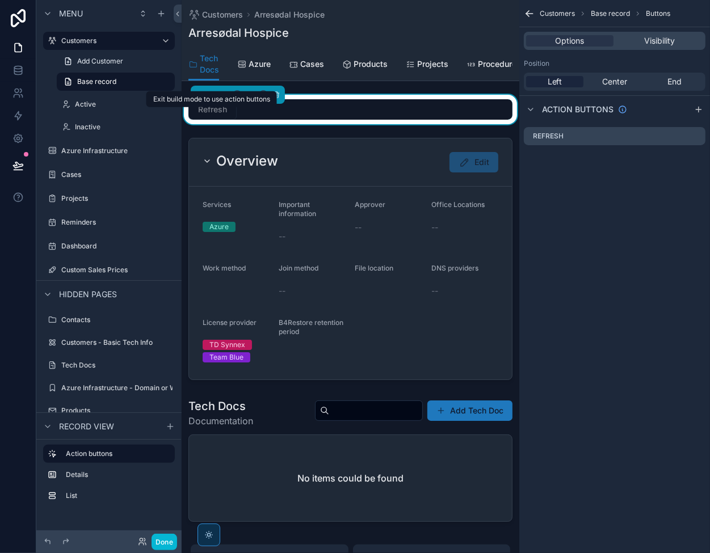
click at [211, 115] on span "Refresh" at bounding box center [212, 108] width 48 height 11
click at [213, 115] on span "Refresh" at bounding box center [212, 108] width 48 height 11
click at [164, 544] on button "Done" at bounding box center [165, 542] width 26 height 16
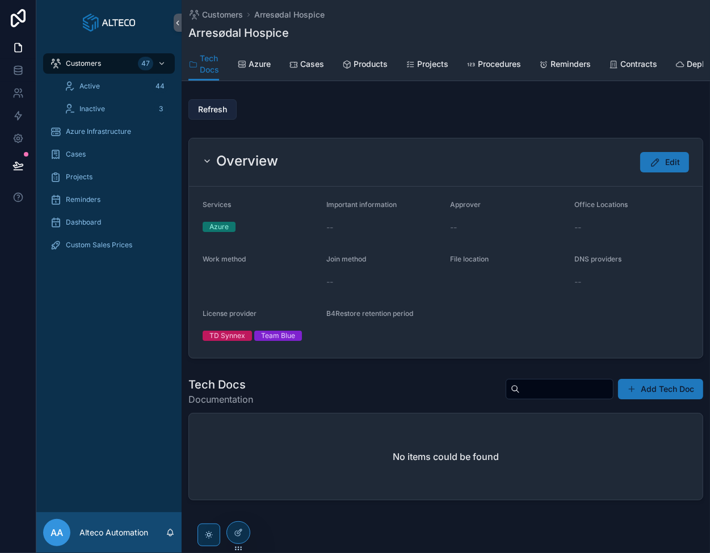
click at [214, 112] on span "Refresh" at bounding box center [212, 109] width 29 height 11
click at [27, 69] on link at bounding box center [18, 70] width 36 height 23
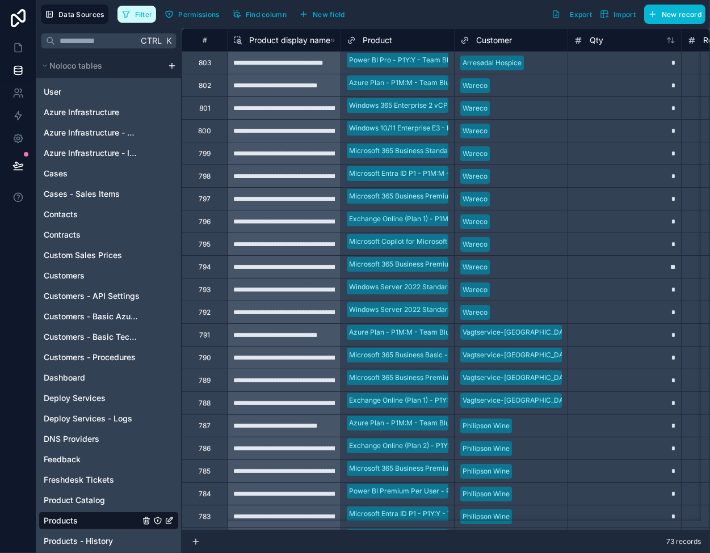
click at [130, 15] on button "Filter" at bounding box center [136, 14] width 39 height 17
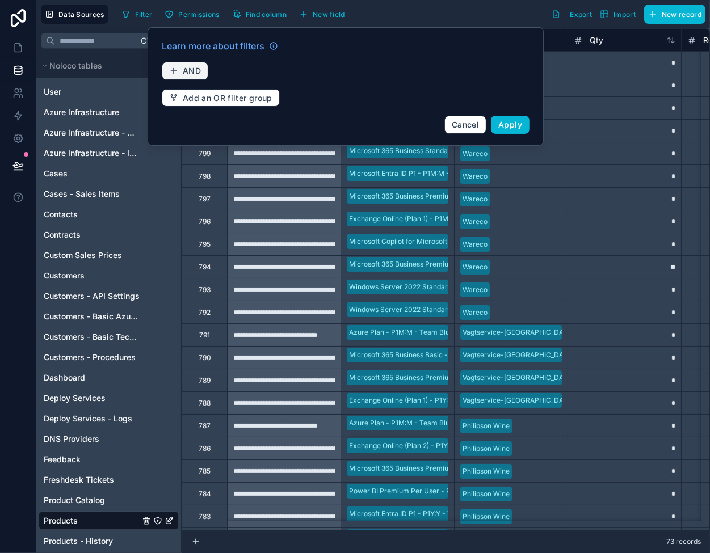
click at [177, 70] on icon "button" at bounding box center [173, 70] width 9 height 9
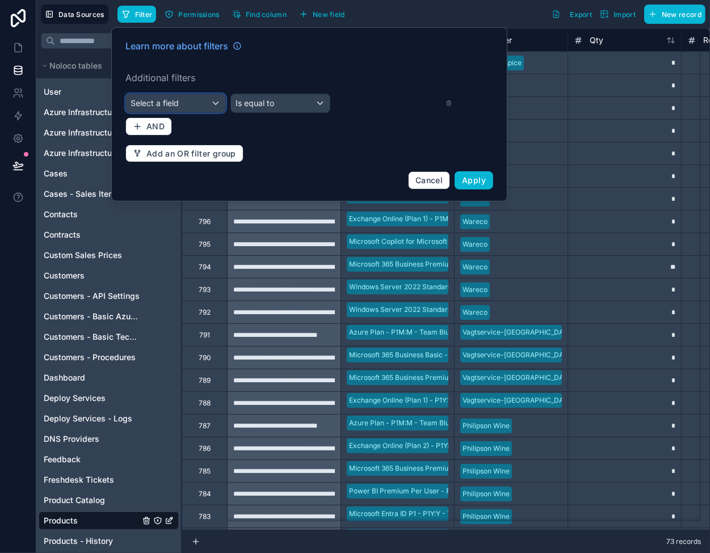
click at [212, 104] on div "Select a field" at bounding box center [175, 103] width 99 height 18
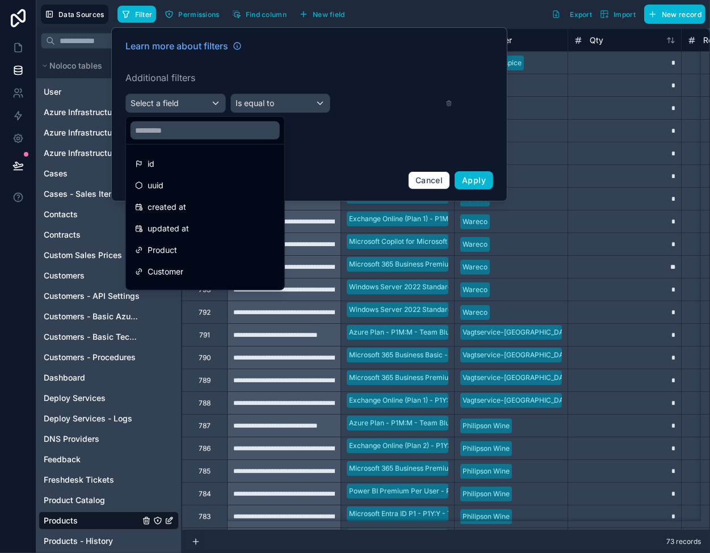
click at [202, 267] on div "Customer" at bounding box center [205, 272] width 140 height 14
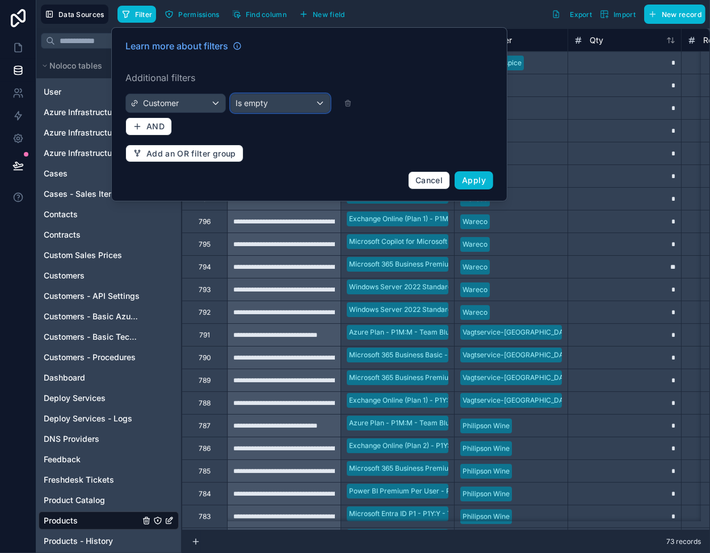
click at [269, 103] on div "Is empty" at bounding box center [280, 103] width 99 height 18
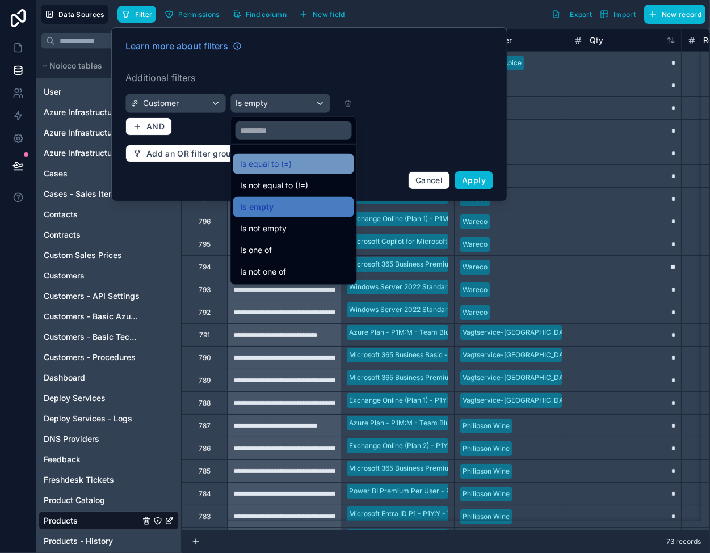
click at [297, 163] on div "Is equal to (=)" at bounding box center [293, 164] width 107 height 14
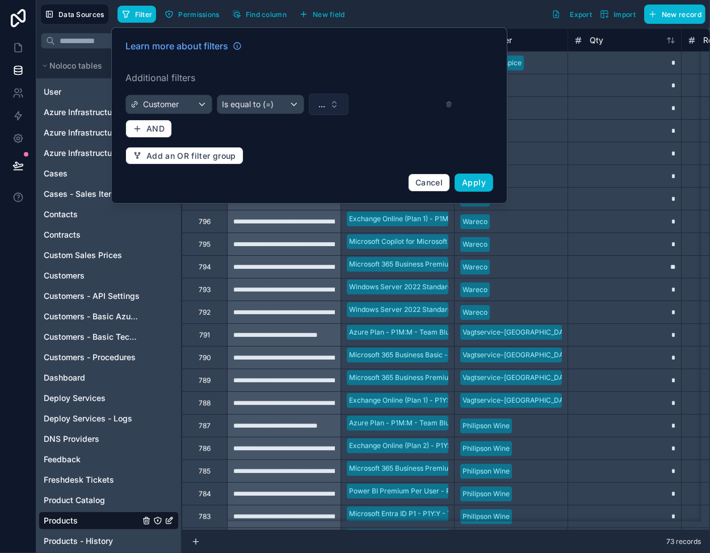
click at [327, 105] on button "..." at bounding box center [329, 105] width 40 height 22
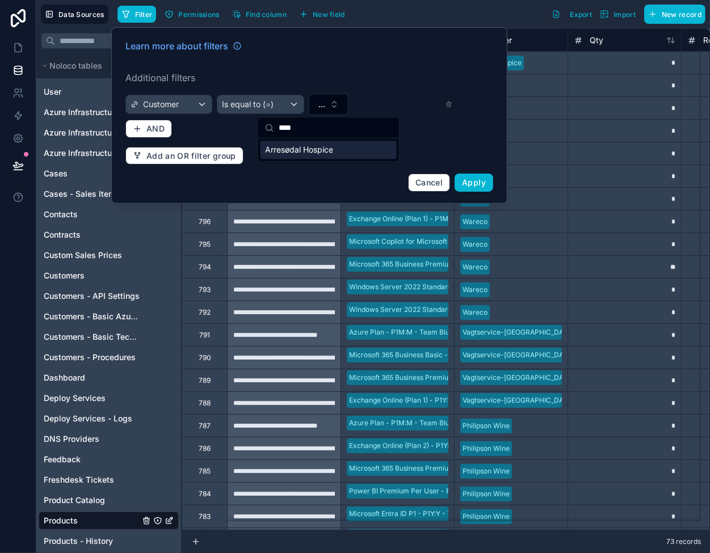
type input "****"
click at [317, 152] on div "Suggestions" at bounding box center [328, 156] width 141 height 36
click at [308, 154] on span "Arresødal Hospice" at bounding box center [299, 149] width 68 height 11
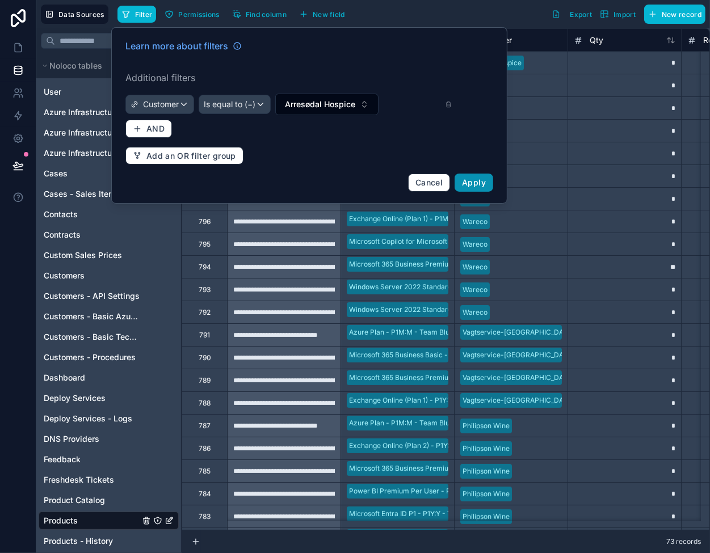
click at [474, 179] on span "Apply" at bounding box center [474, 183] width 24 height 10
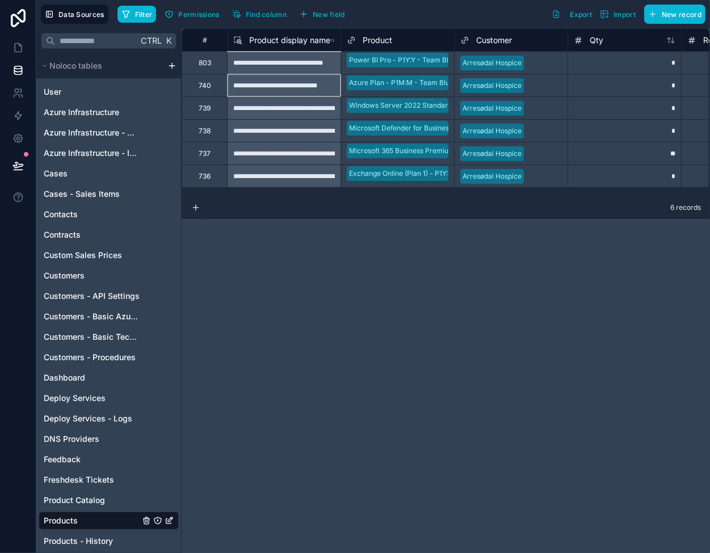
click at [294, 86] on div "**********" at bounding box center [283, 85] width 113 height 23
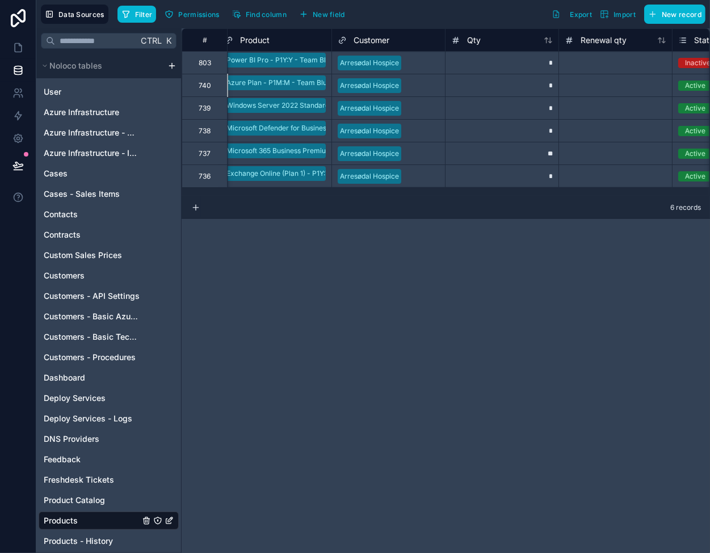
scroll to position [0, 170]
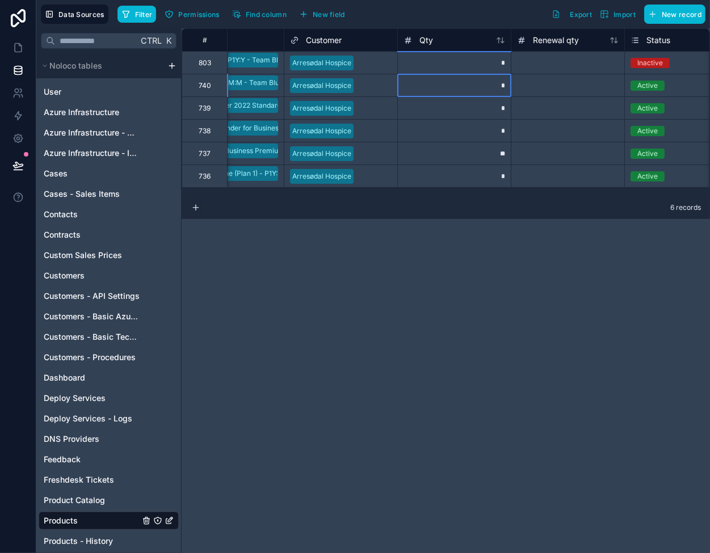
click at [410, 85] on div "*" at bounding box center [453, 85] width 113 height 23
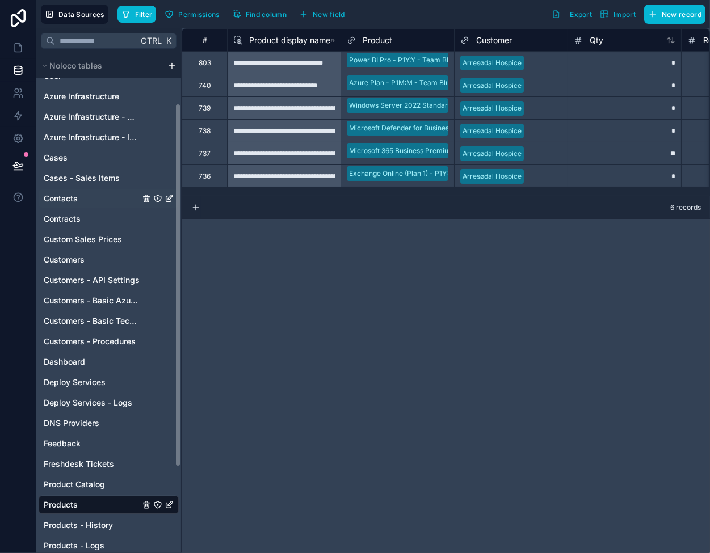
scroll to position [0, 0]
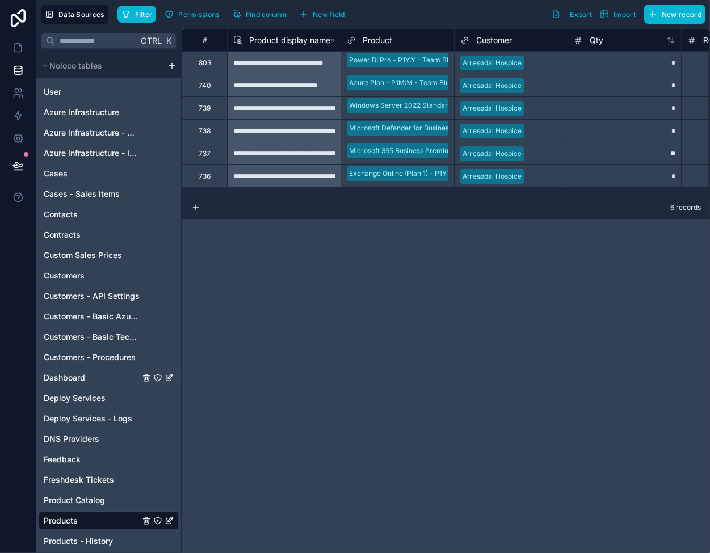
click at [73, 379] on span "Dashboard" at bounding box center [64, 377] width 41 height 11
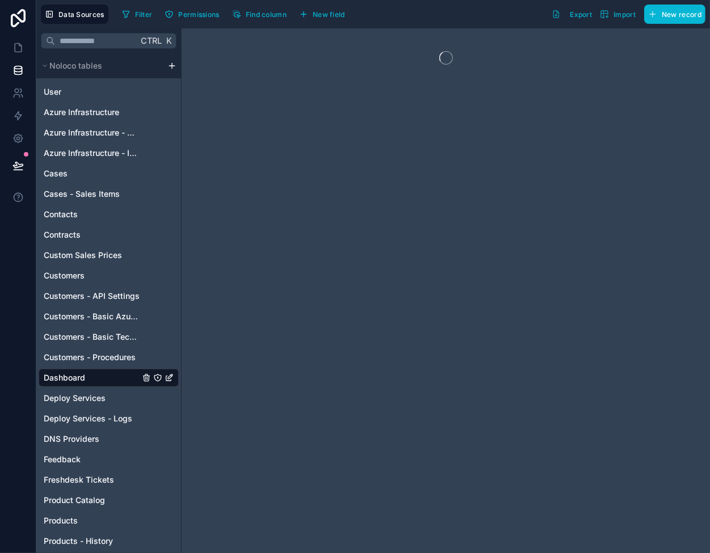
click at [68, 224] on div "User Azure Infrastructure Azure Infrastructure - Domain or Workgroup Azure Infr…" at bounding box center [109, 406] width 140 height 656
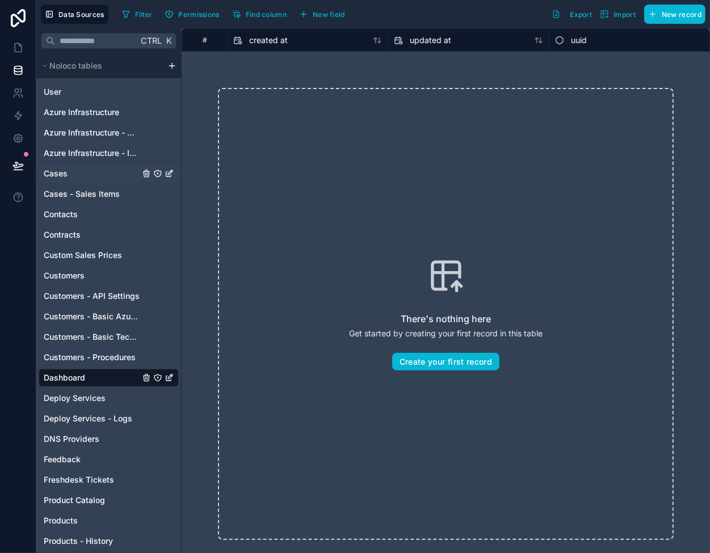
click at [64, 173] on span "Cases" at bounding box center [56, 173] width 24 height 11
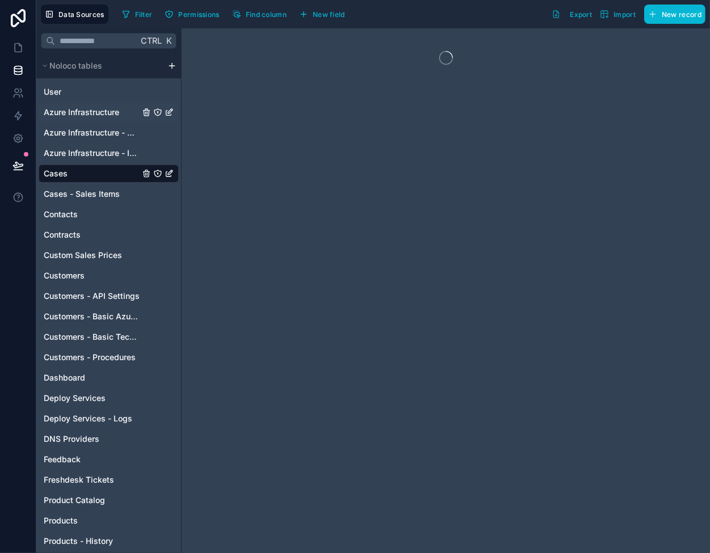
click at [57, 120] on div "Azure Infrastructure" at bounding box center [109, 112] width 140 height 18
click at [56, 92] on span "User" at bounding box center [53, 91] width 18 height 11
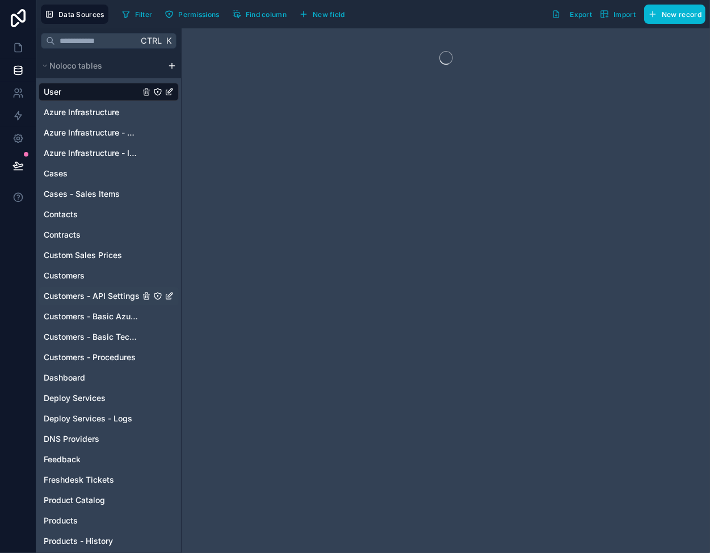
click at [57, 304] on div "Customers - API Settings" at bounding box center [109, 296] width 140 height 18
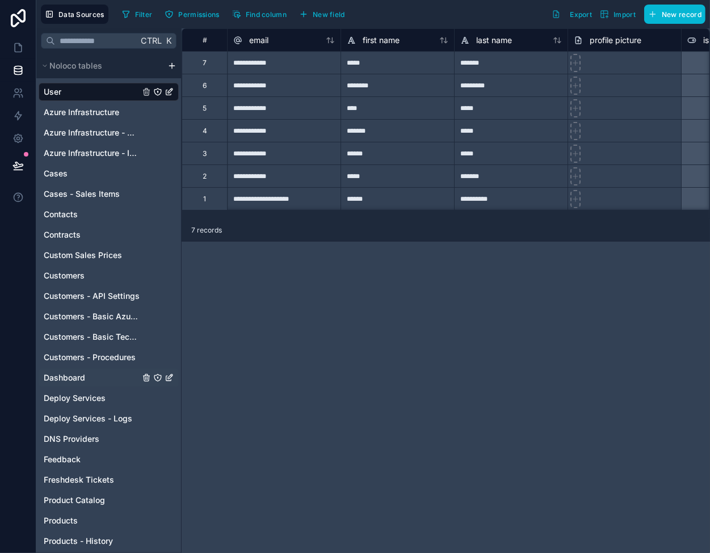
click at [72, 385] on div "Dashboard" at bounding box center [109, 378] width 140 height 18
click at [85, 271] on link "Customers" at bounding box center [92, 275] width 96 height 11
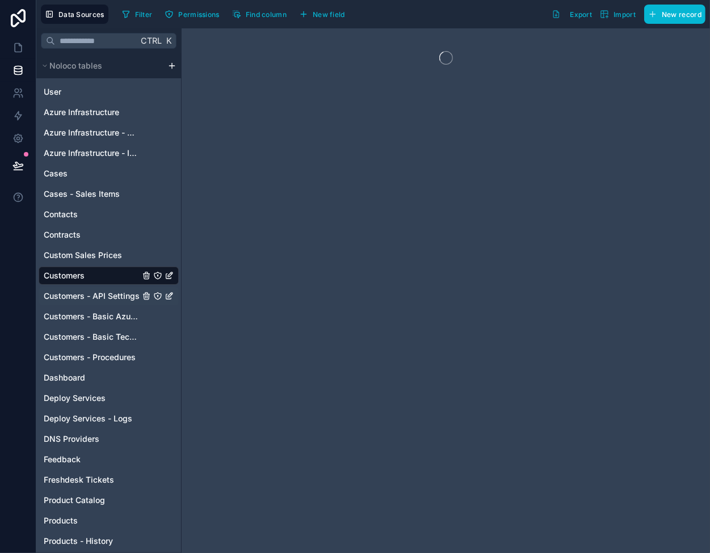
click at [104, 301] on span "Customers - API Settings" at bounding box center [92, 296] width 96 height 11
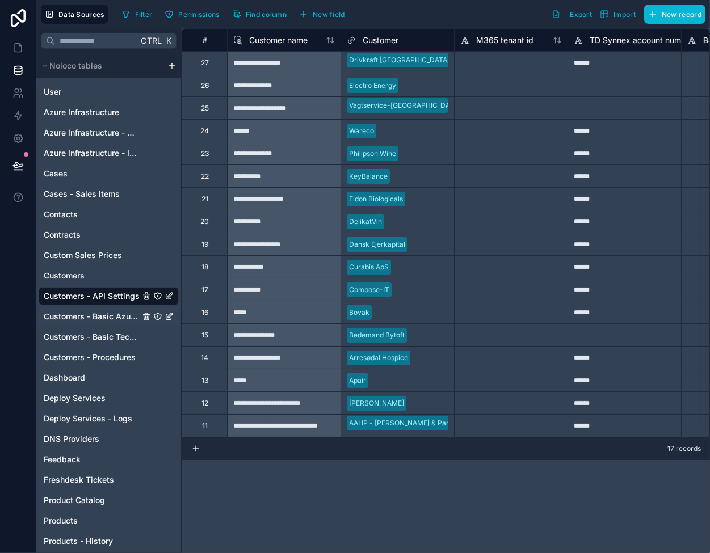
click at [110, 324] on div "Customers - Basic Azure Info" at bounding box center [109, 317] width 140 height 18
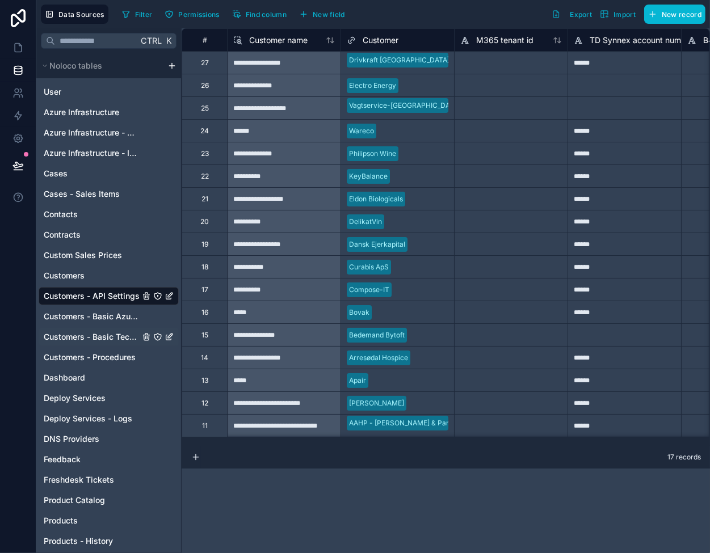
click at [115, 338] on span "Customers - Basic Tech Info" at bounding box center [92, 336] width 96 height 11
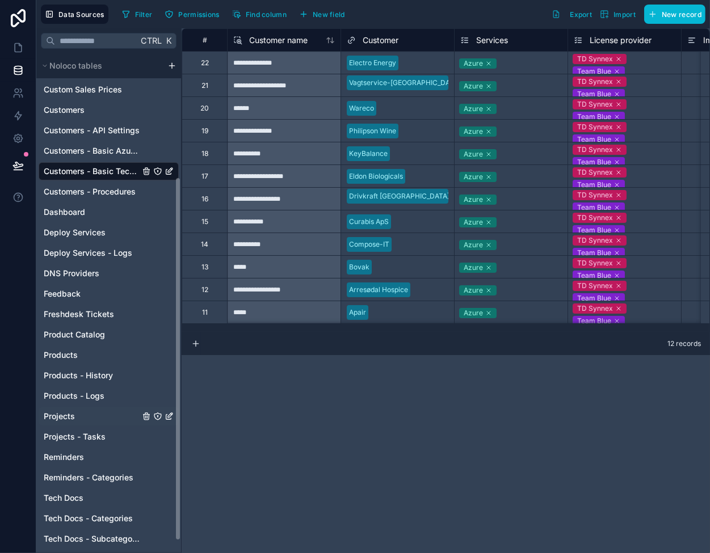
scroll to position [170, 0]
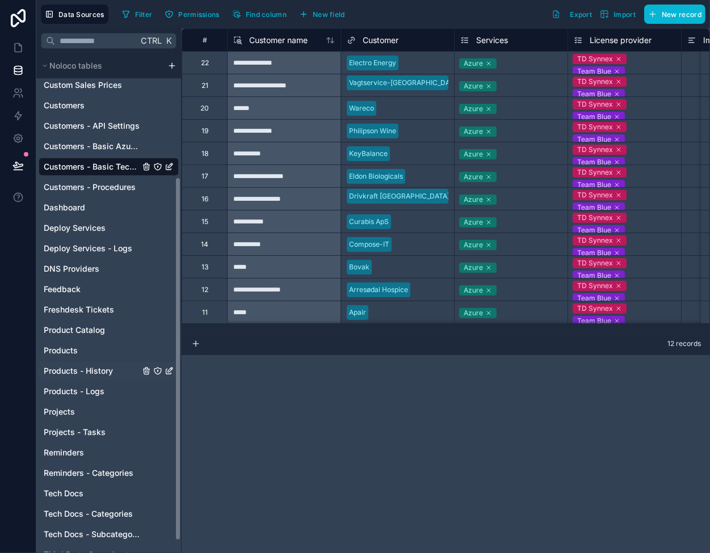
click at [101, 367] on span "Products - History" at bounding box center [78, 370] width 69 height 11
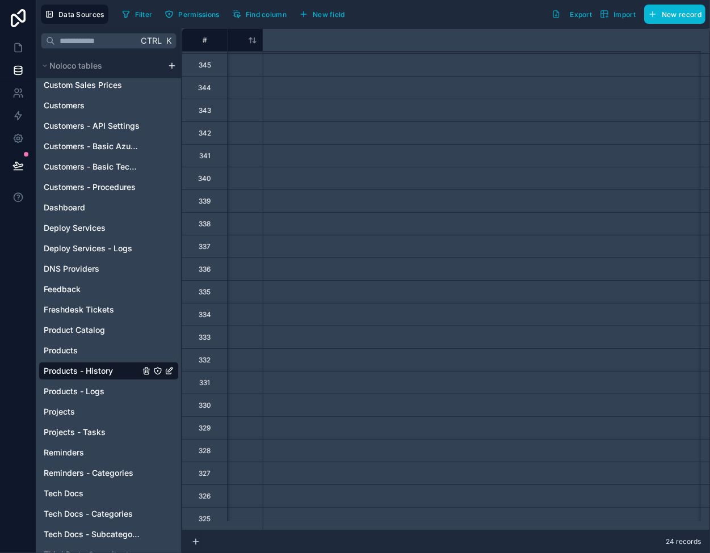
scroll to position [74, 0]
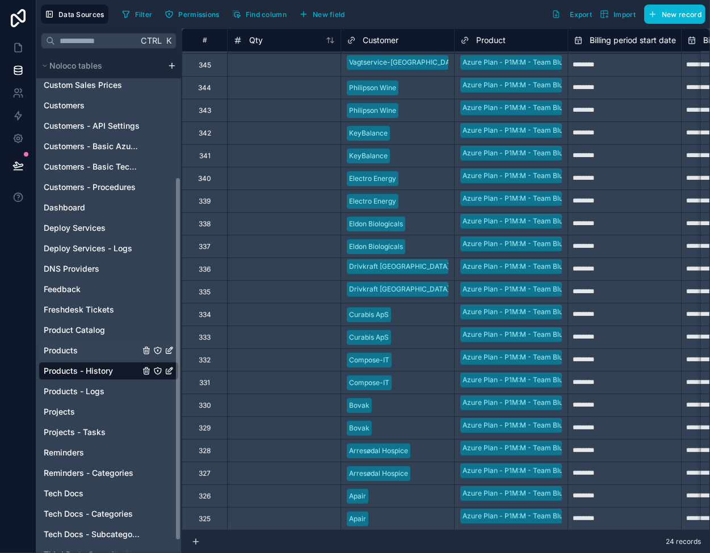
click at [91, 356] on div "Products" at bounding box center [109, 351] width 140 height 18
click at [104, 347] on link "Products" at bounding box center [92, 350] width 96 height 11
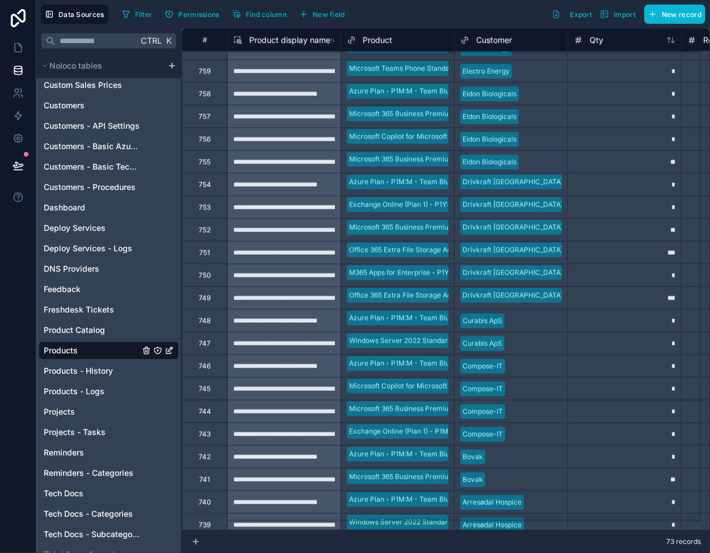
scroll to position [1187, 0]
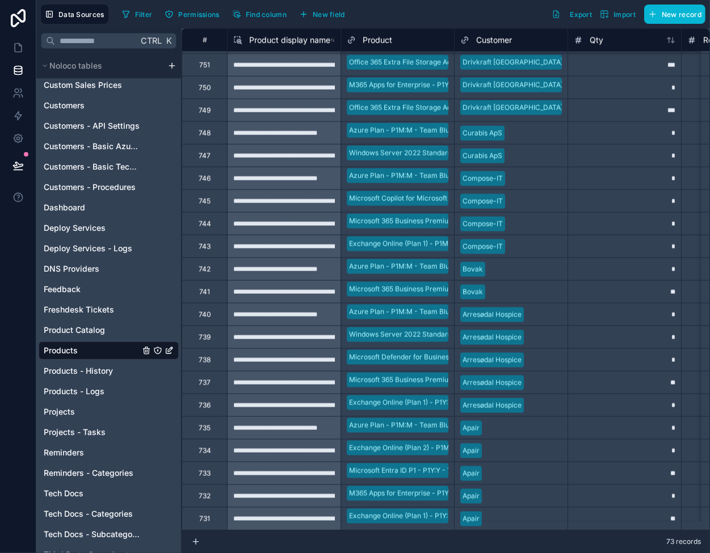
click at [533, 420] on div "Apair" at bounding box center [511, 428] width 113 height 17
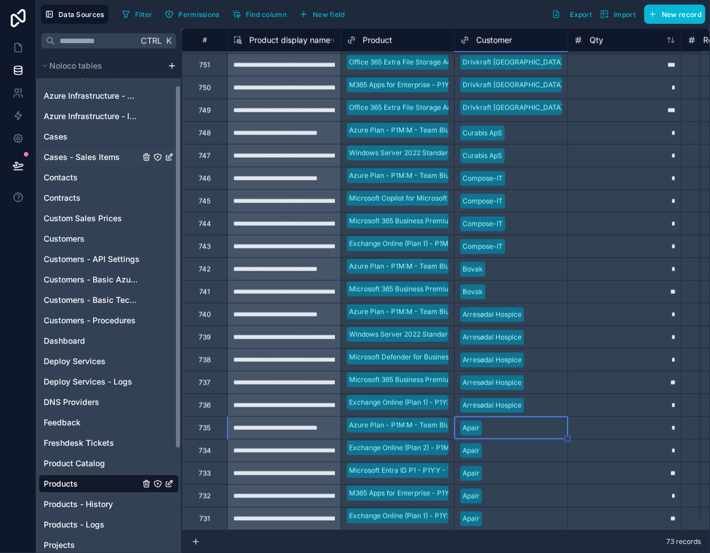
scroll to position [57, 0]
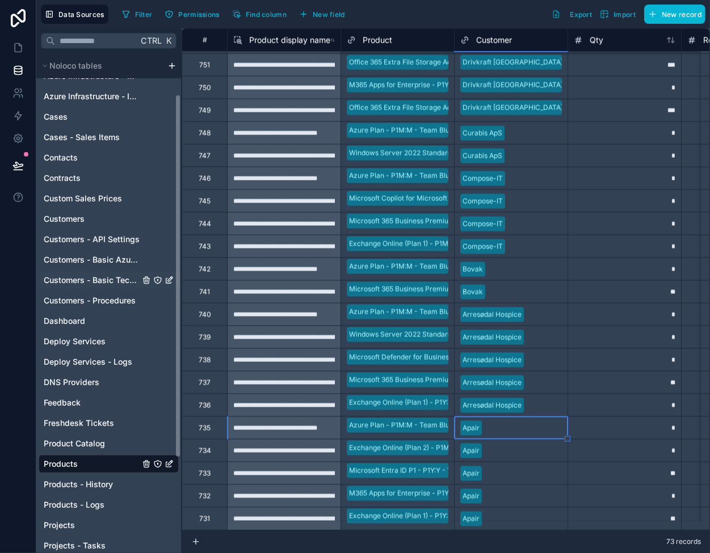
click at [111, 279] on span "Customers - Basic Tech Info" at bounding box center [92, 280] width 96 height 11
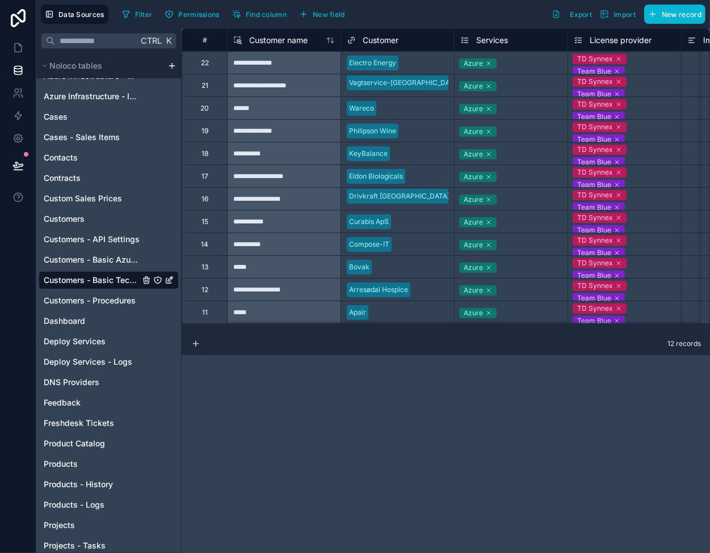
click at [414, 322] on div "Apair" at bounding box center [397, 312] width 113 height 22
click at [489, 311] on icon at bounding box center [488, 313] width 7 height 7
click at [386, 307] on div at bounding box center [410, 312] width 75 height 11
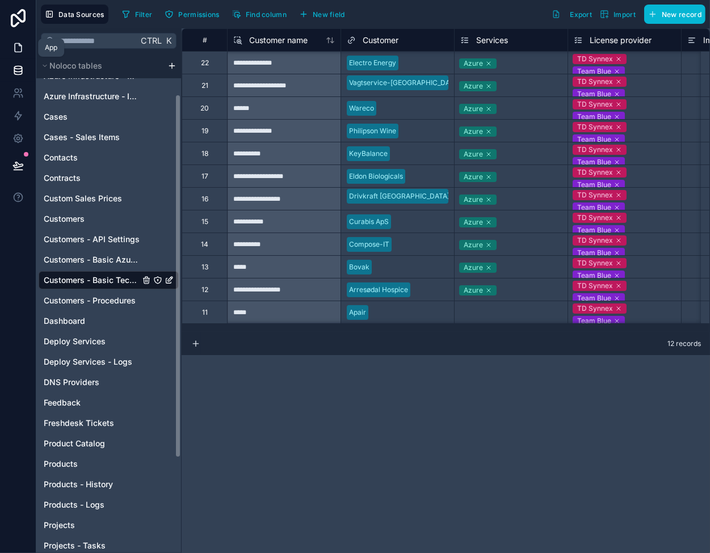
click at [14, 45] on icon at bounding box center [17, 47] width 11 height 11
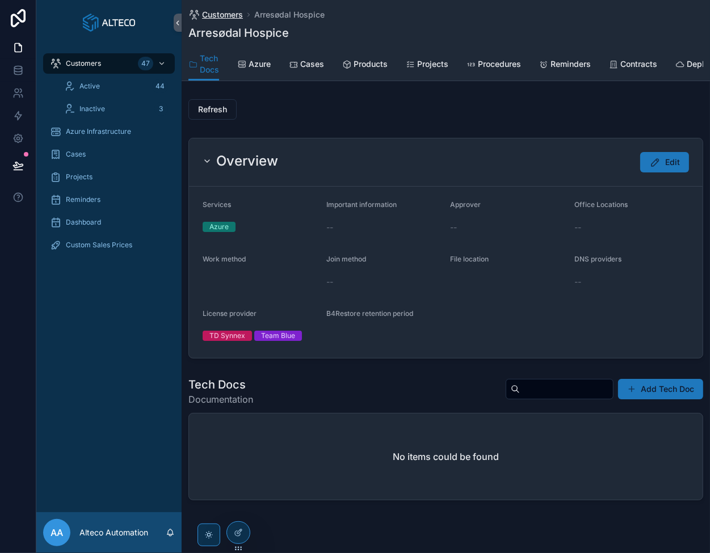
click at [221, 12] on span "Customers" at bounding box center [222, 14] width 41 height 11
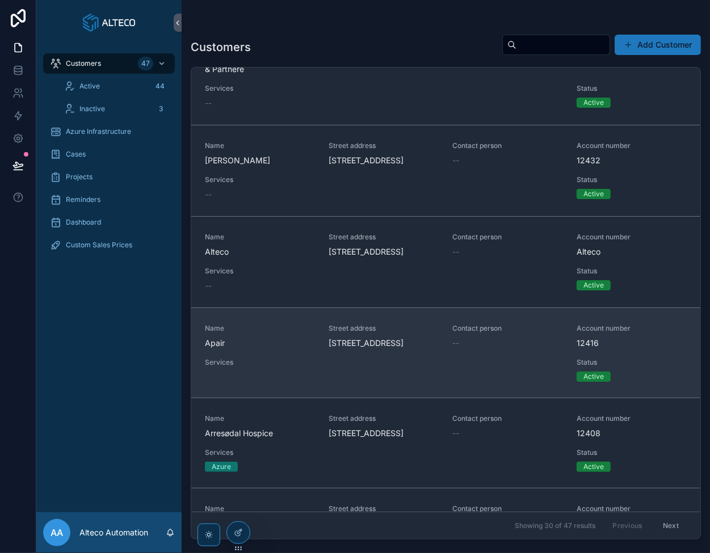
scroll to position [113, 0]
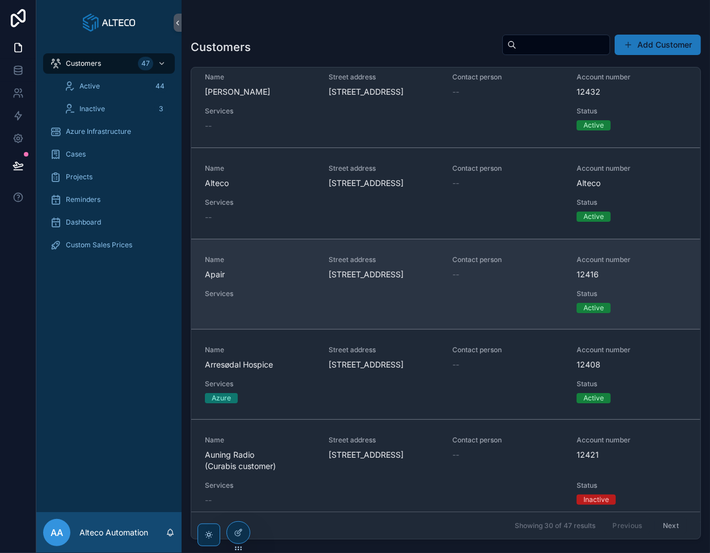
click at [281, 280] on div "Name Apair" at bounding box center [260, 267] width 110 height 25
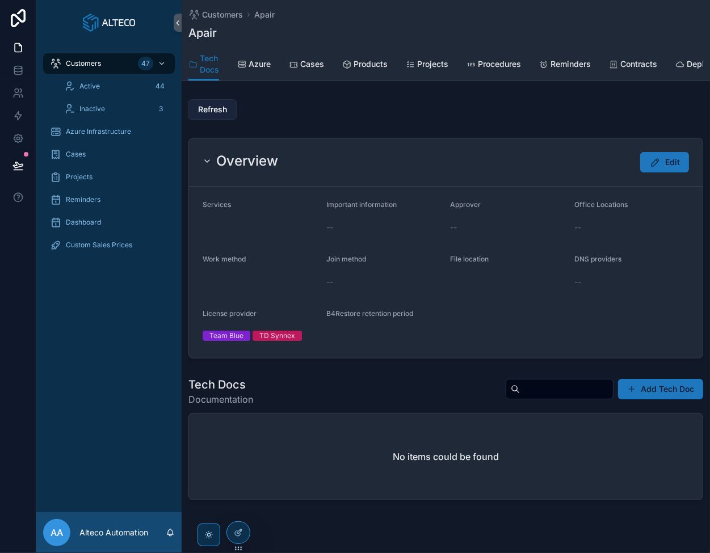
click at [215, 115] on span "Refresh" at bounding box center [212, 109] width 29 height 11
click at [15, 72] on icon at bounding box center [17, 70] width 11 height 11
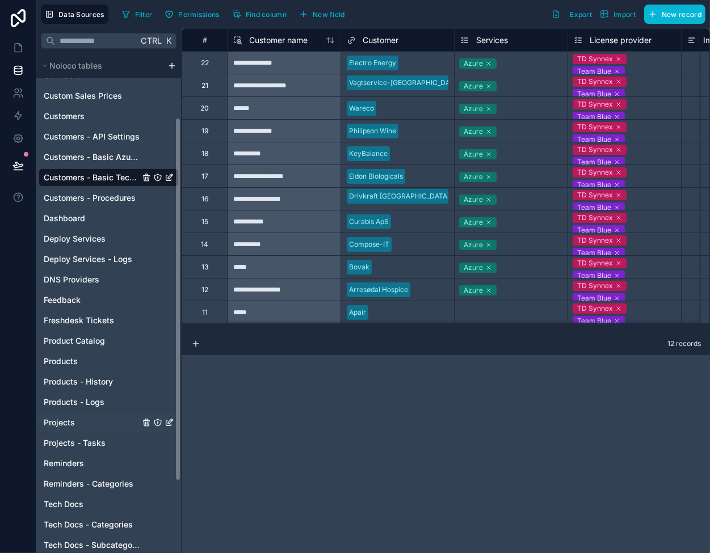
scroll to position [170, 0]
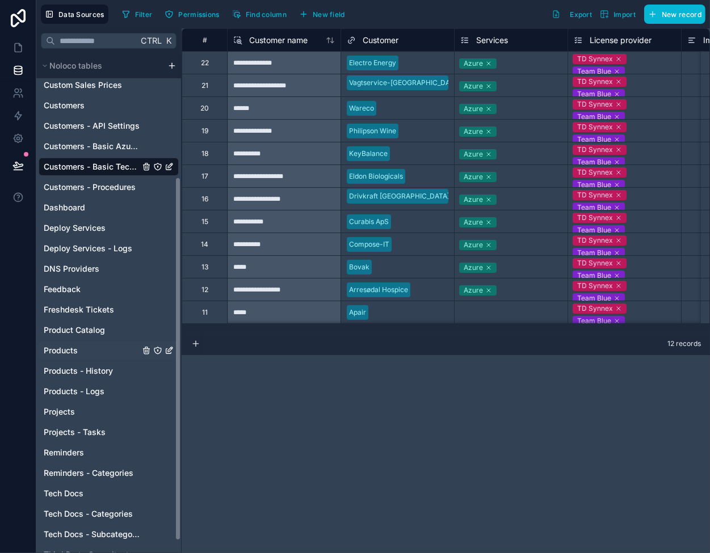
click at [80, 354] on link "Products" at bounding box center [92, 350] width 96 height 11
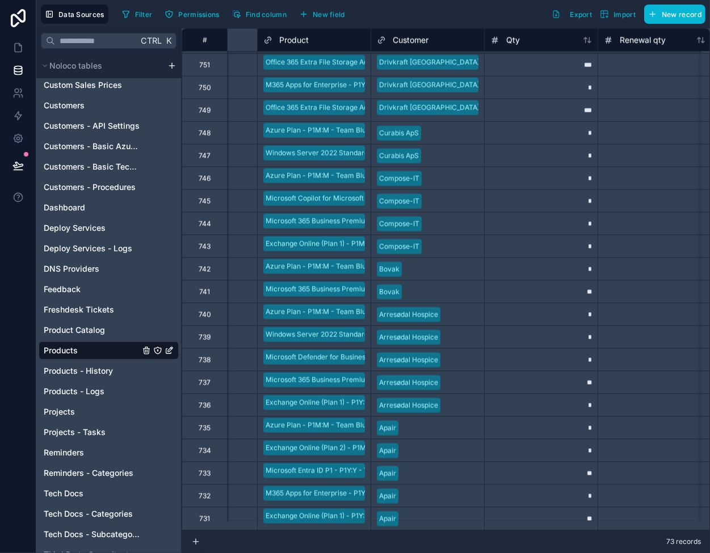
scroll to position [1187, 0]
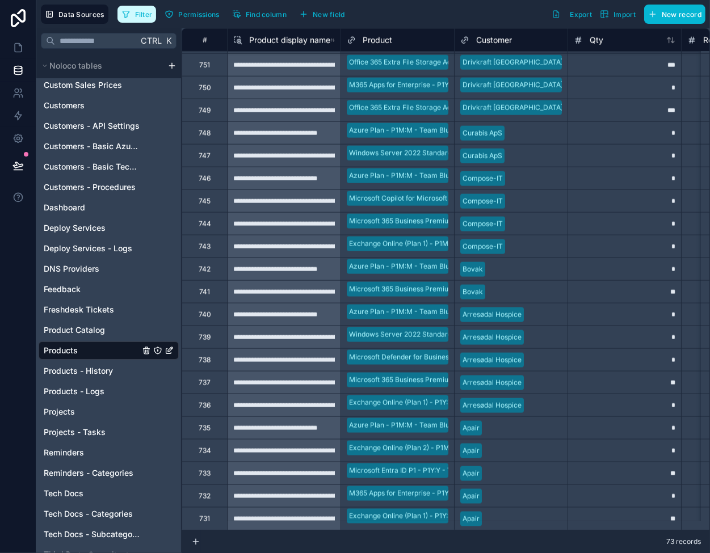
click at [138, 14] on span "Filter" at bounding box center [144, 14] width 18 height 9
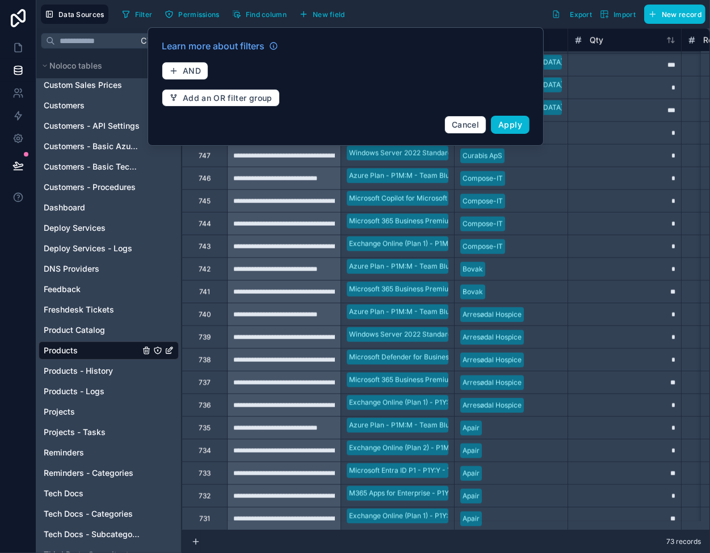
click at [185, 82] on div "Learn more about filters AND Add an OR filter group Cancel Apply" at bounding box center [345, 86] width 381 height 108
click at [188, 75] on button "AND" at bounding box center [185, 71] width 47 height 18
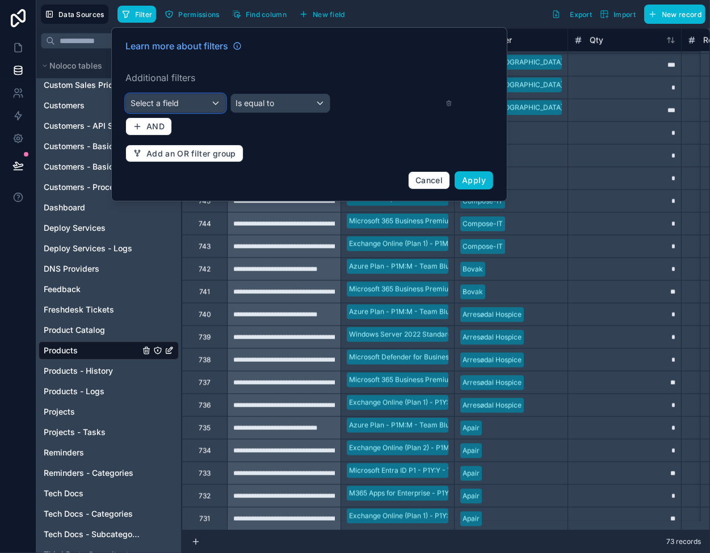
click at [189, 103] on div "Select a field" at bounding box center [175, 103] width 99 height 18
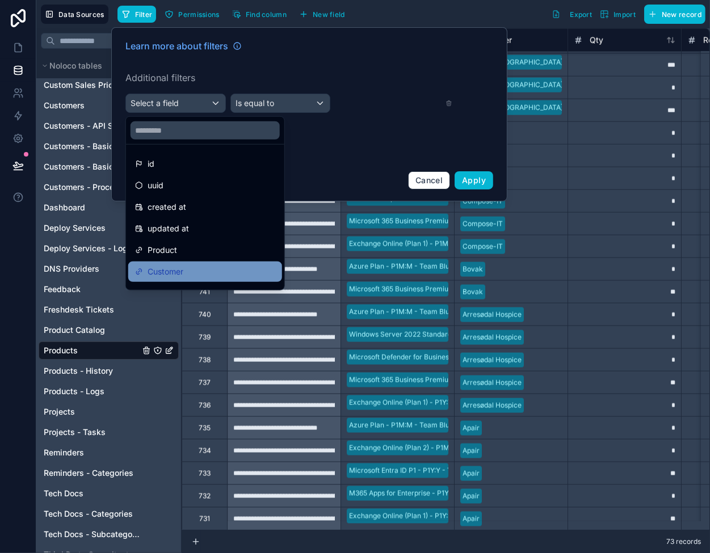
click at [204, 263] on div "Customer" at bounding box center [205, 272] width 154 height 20
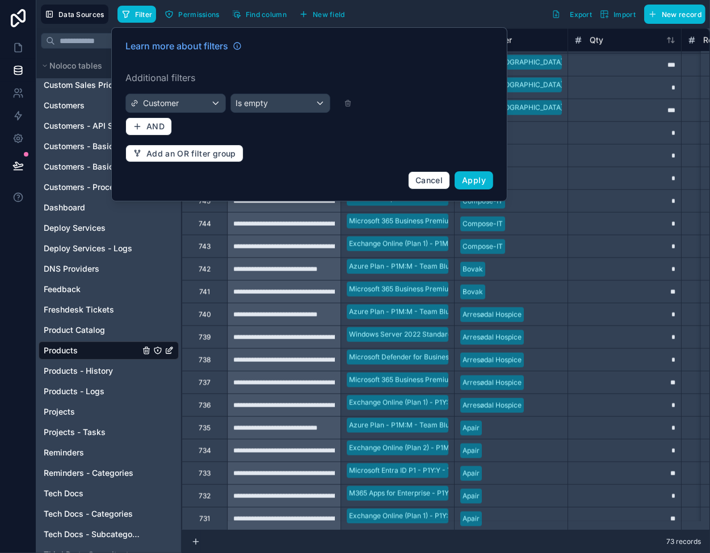
click at [250, 111] on div "Learn more about filters Additional filters Customer Is empty AND Add an OR fil…" at bounding box center [309, 114] width 381 height 164
click at [263, 106] on span "Is empty" at bounding box center [252, 103] width 32 height 11
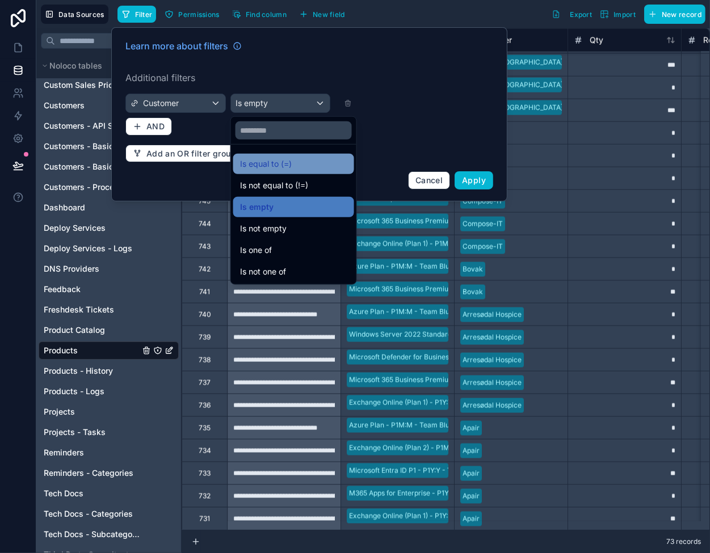
click at [274, 173] on div "Is equal to (=)" at bounding box center [293, 164] width 121 height 20
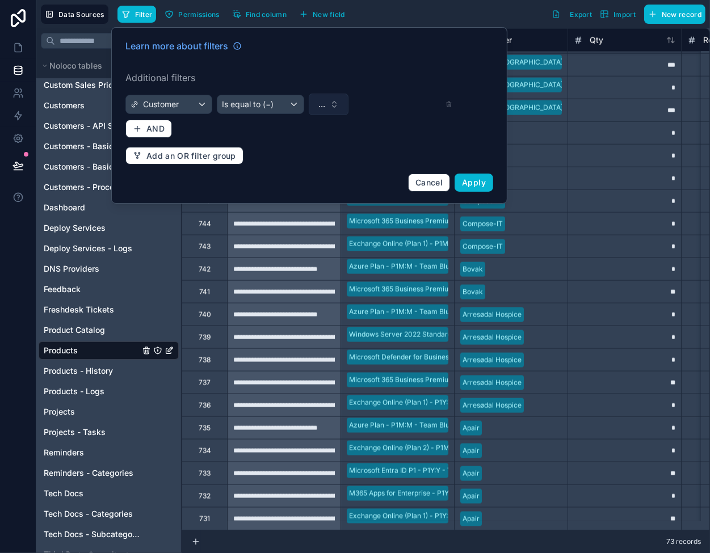
click at [326, 106] on button "..." at bounding box center [329, 105] width 40 height 22
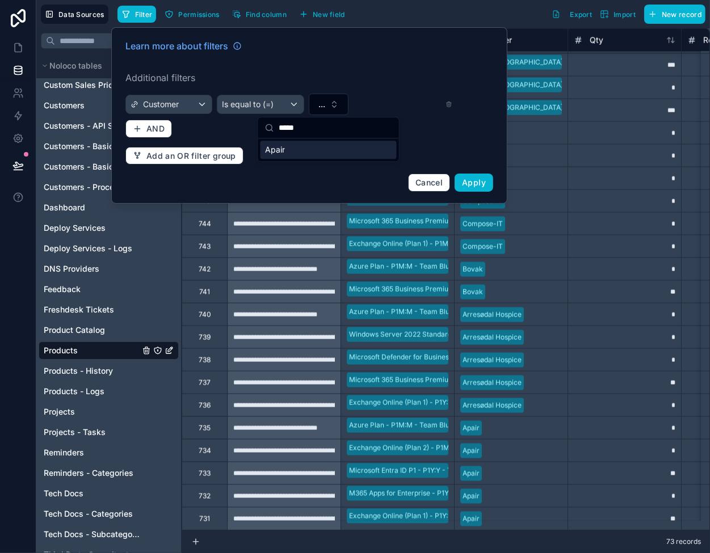
type input "*****"
click at [334, 154] on div "Apair" at bounding box center [328, 150] width 136 height 18
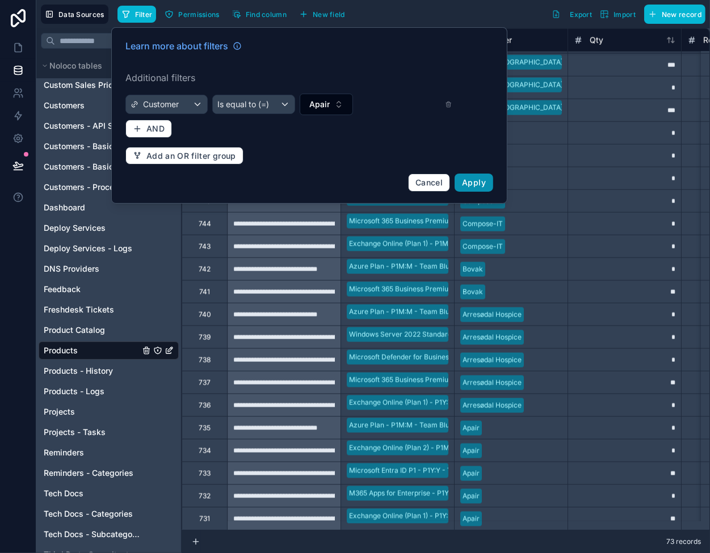
click at [473, 180] on span "Apply" at bounding box center [474, 183] width 24 height 10
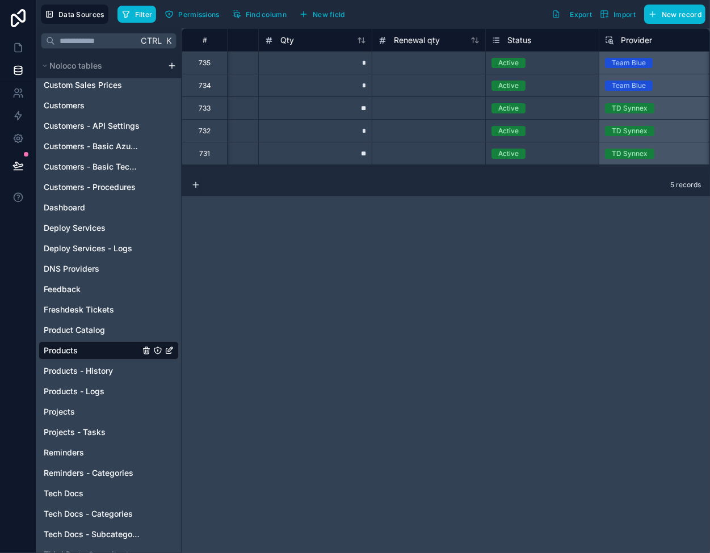
scroll to position [0, 284]
